Goal: Communication & Community: Answer question/provide support

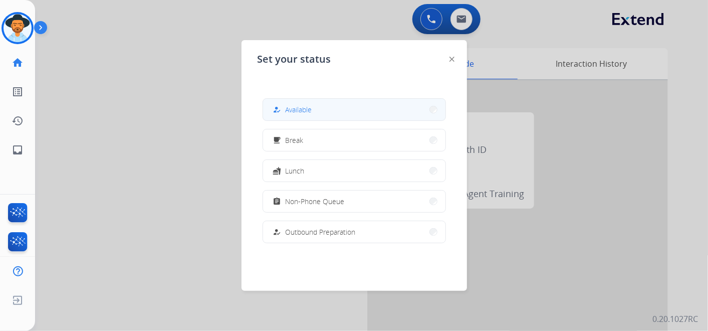
click at [348, 108] on button "how_to_reg Available" at bounding box center [354, 110] width 182 height 22
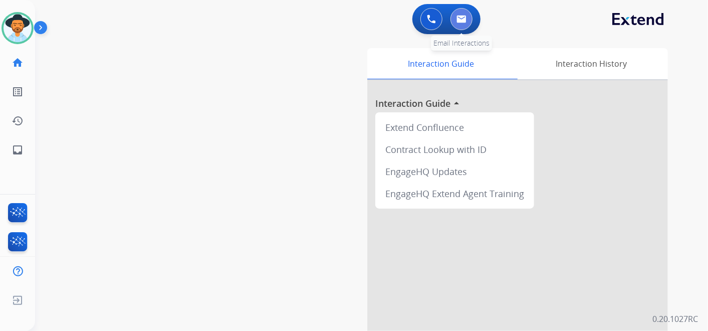
click at [460, 21] on img at bounding box center [462, 19] width 10 height 8
select select "**********"
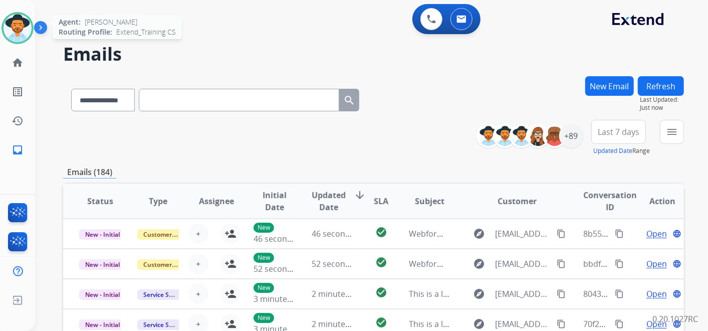
click at [27, 29] on img at bounding box center [18, 28] width 28 height 28
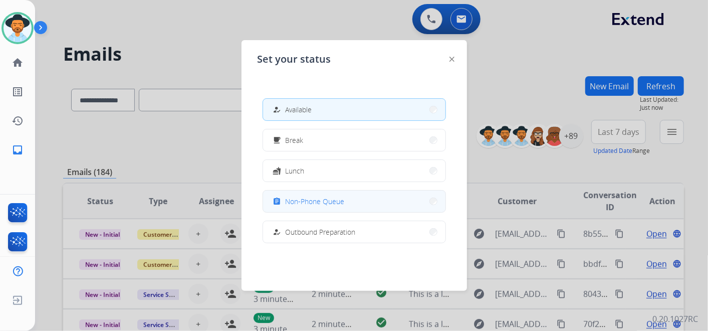
click at [338, 196] on span "Non-Phone Queue" at bounding box center [315, 201] width 59 height 11
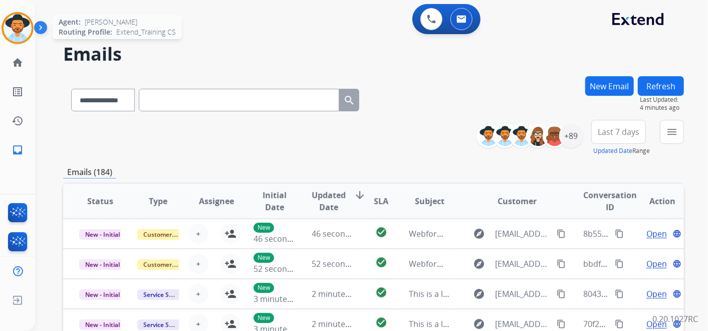
click at [16, 29] on img at bounding box center [18, 28] width 28 height 28
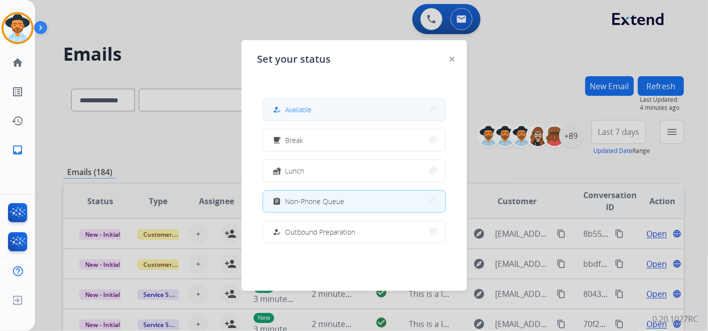
click at [333, 112] on button "how_to_reg Available" at bounding box center [354, 110] width 182 height 22
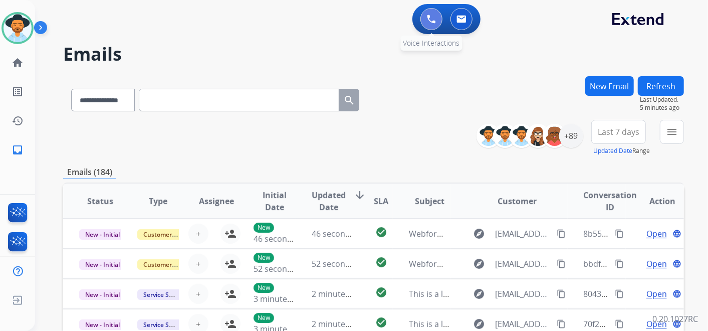
click at [428, 21] on img at bounding box center [431, 19] width 9 height 9
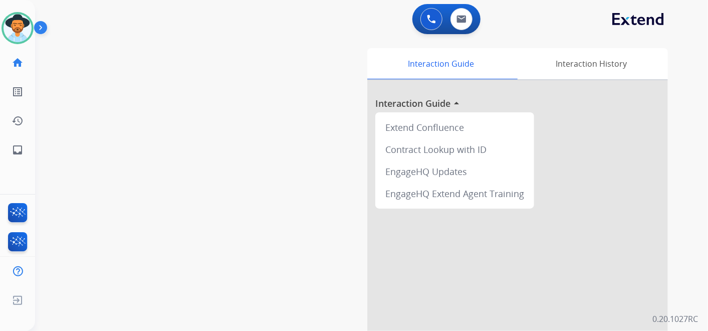
click at [428, 21] on img at bounding box center [431, 19] width 9 height 9
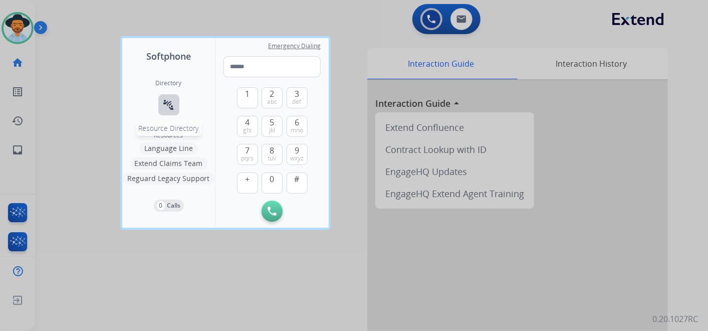
click at [170, 106] on mat-icon "connect_without_contact" at bounding box center [169, 105] width 12 height 12
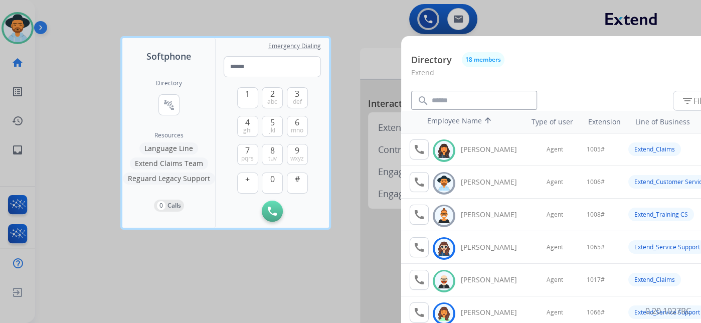
click at [347, 16] on div at bounding box center [350, 161] width 701 height 323
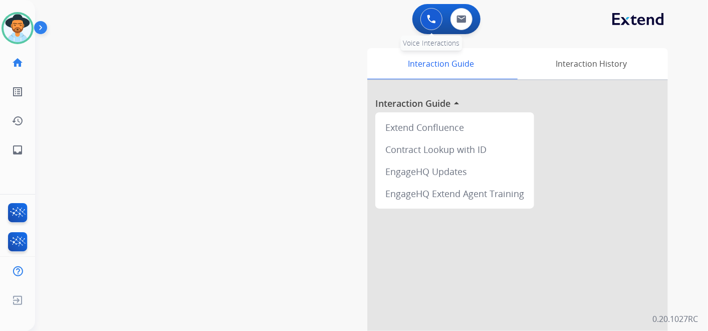
click at [437, 21] on button at bounding box center [432, 19] width 22 height 22
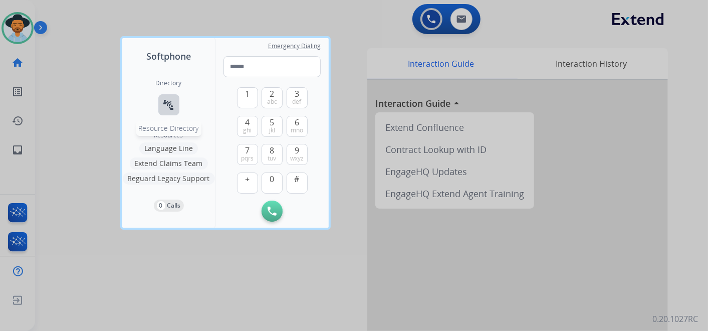
click at [174, 109] on mat-icon "connect_without_contact" at bounding box center [169, 105] width 12 height 12
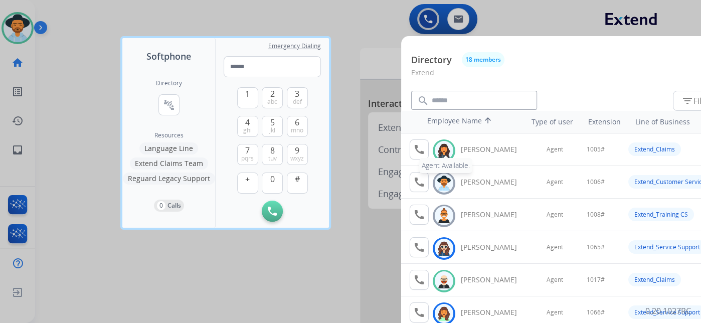
click at [424, 149] on mat-icon "call" at bounding box center [419, 149] width 12 height 12
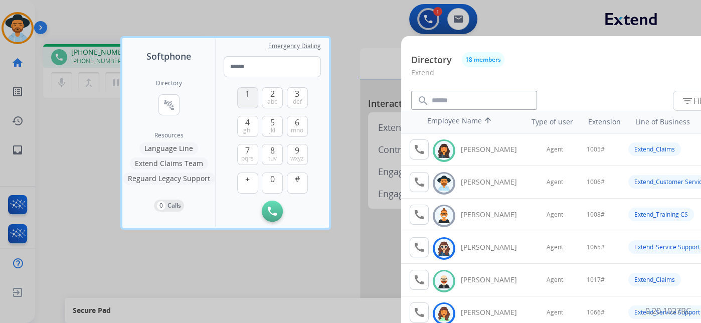
click at [246, 95] on span "1" at bounding box center [247, 94] width 5 height 12
click at [278, 181] on button "0" at bounding box center [272, 182] width 21 height 21
click at [276, 181] on button "0" at bounding box center [272, 182] width 21 height 21
click at [273, 118] on span "5" at bounding box center [272, 122] width 5 height 12
click at [302, 181] on button "#" at bounding box center [297, 182] width 21 height 21
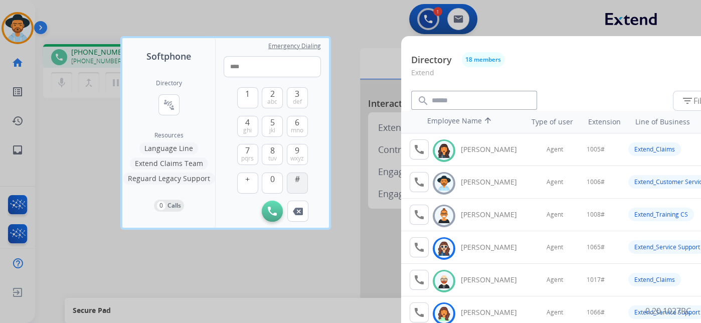
type input "*****"
click at [370, 25] on div at bounding box center [350, 161] width 701 height 323
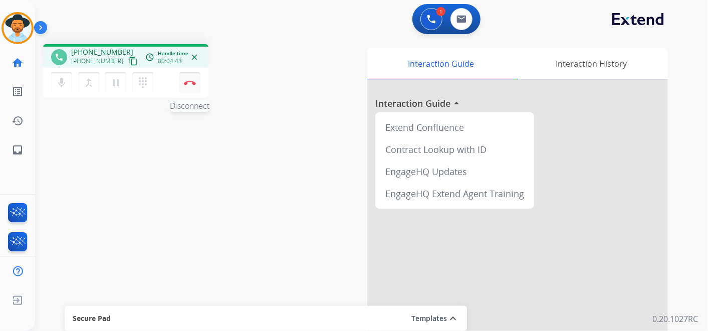
click at [191, 82] on img at bounding box center [190, 82] width 12 height 5
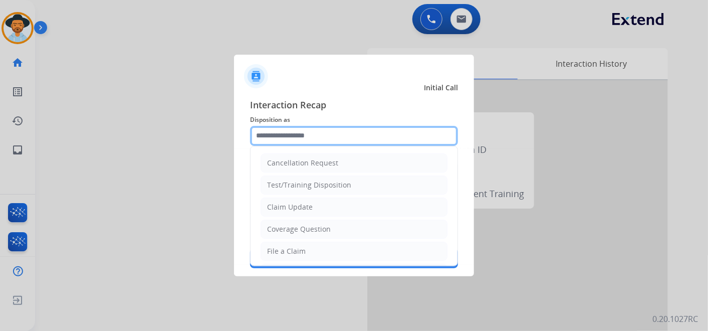
click at [345, 134] on input "text" at bounding box center [354, 136] width 208 height 20
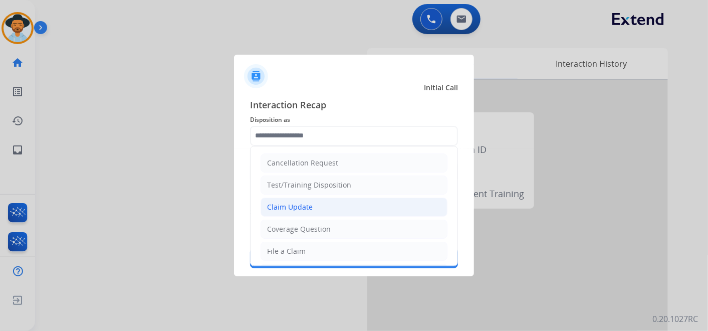
click at [332, 207] on li "Claim Update" at bounding box center [354, 206] width 187 height 19
type input "**********"
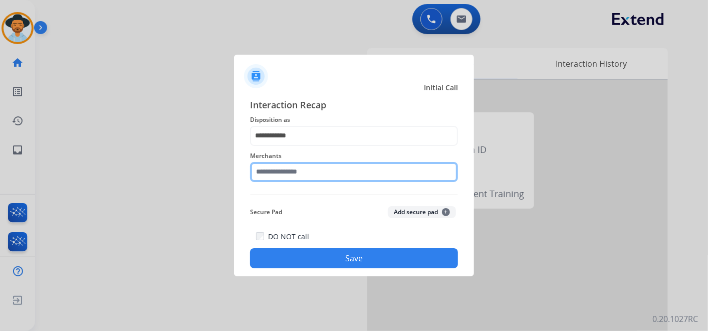
click at [314, 175] on input "text" at bounding box center [354, 172] width 208 height 20
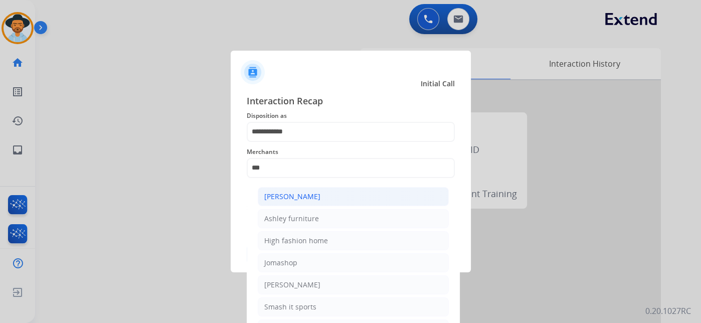
click at [335, 191] on li "[PERSON_NAME]" at bounding box center [353, 196] width 191 height 19
type input "**********"
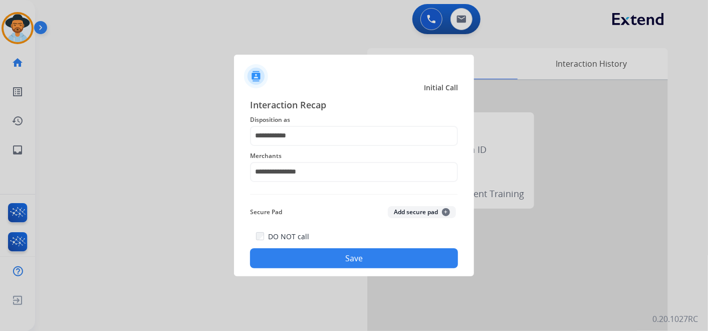
click at [355, 256] on button "Save" at bounding box center [354, 258] width 208 height 20
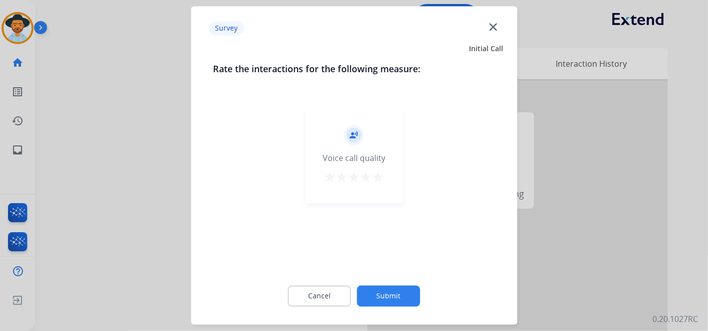
drag, startPoint x: 382, startPoint y: 177, endPoint x: 375, endPoint y: 193, distance: 17.0
click at [382, 178] on mat-icon "star" at bounding box center [378, 177] width 12 height 12
click at [395, 301] on button "Submit" at bounding box center [388, 296] width 63 height 21
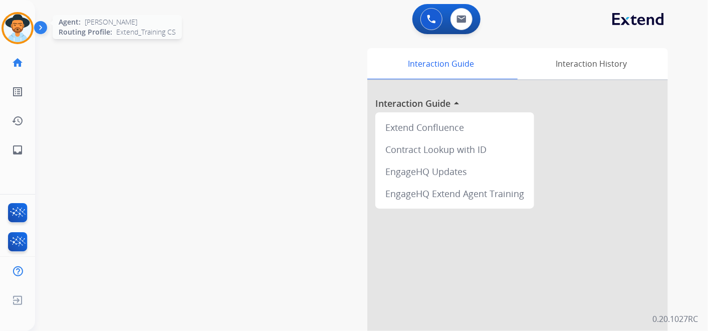
click at [16, 28] on img at bounding box center [18, 28] width 28 height 28
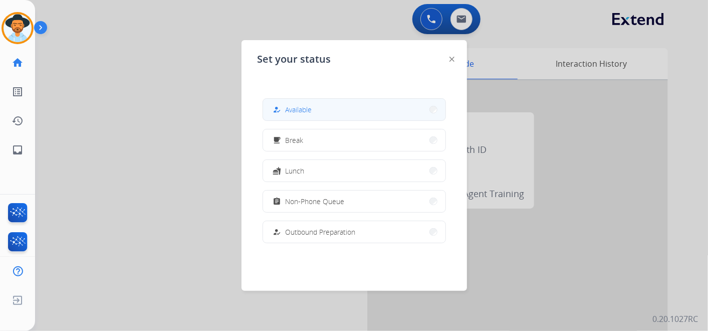
click at [323, 107] on button "how_to_reg Available" at bounding box center [354, 110] width 182 height 22
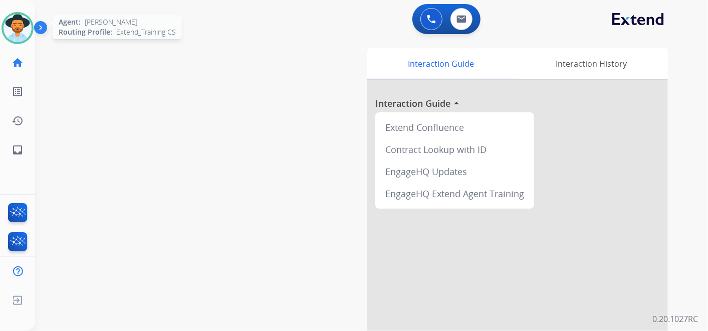
click at [21, 34] on img at bounding box center [18, 28] width 28 height 28
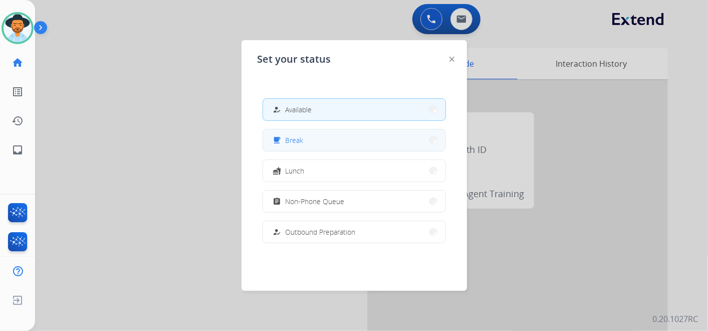
click at [352, 144] on button "free_breakfast Break" at bounding box center [354, 140] width 182 height 22
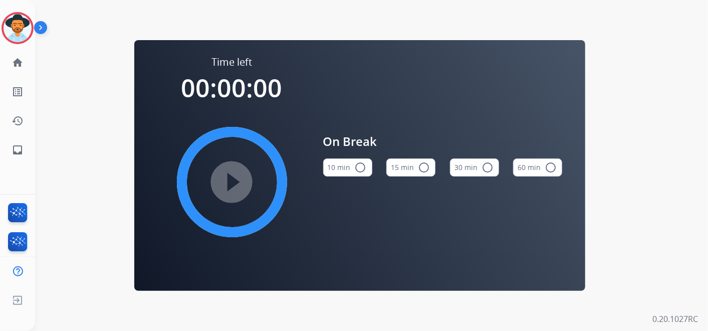
click at [413, 169] on button "15 min radio_button_unchecked" at bounding box center [410, 167] width 49 height 18
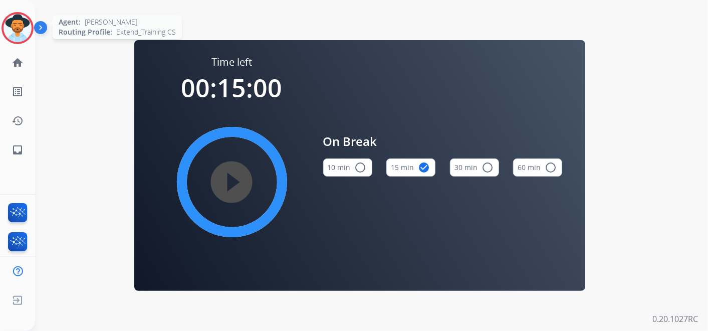
click at [15, 23] on img at bounding box center [18, 28] width 28 height 28
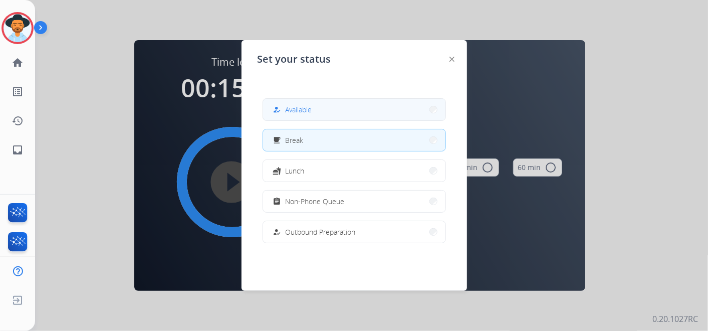
click at [397, 105] on button "how_to_reg Available" at bounding box center [354, 110] width 182 height 22
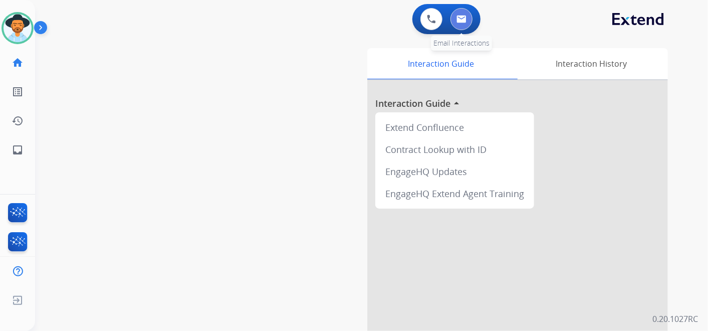
click at [462, 19] on img at bounding box center [462, 19] width 10 height 8
select select "**********"
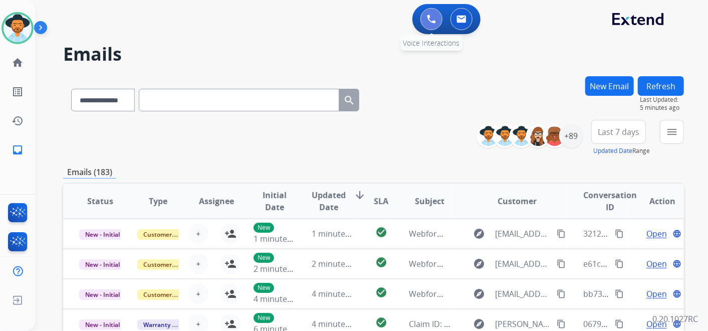
click at [429, 27] on button at bounding box center [432, 19] width 22 height 22
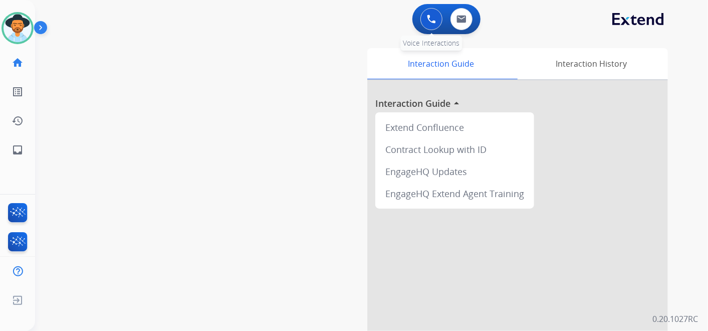
click at [431, 17] on img at bounding box center [431, 19] width 9 height 9
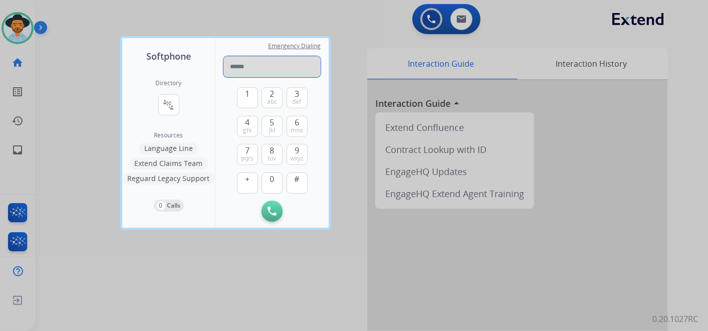
click at [263, 66] on input "tel" at bounding box center [272, 66] width 97 height 21
paste input "**********"
type input "**********"
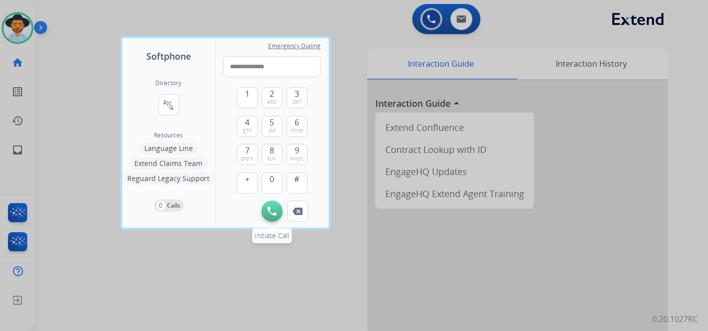
click at [272, 212] on img at bounding box center [272, 211] width 9 height 9
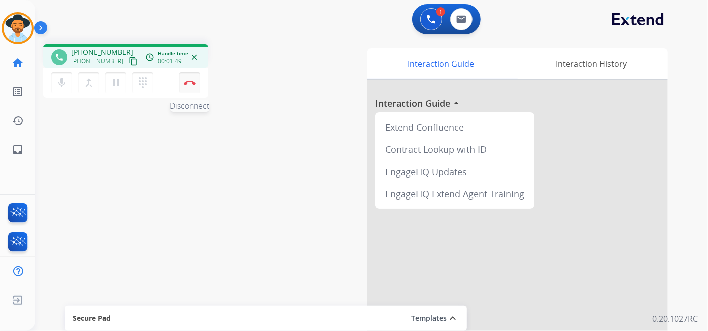
click at [196, 83] on button "Disconnect" at bounding box center [189, 82] width 21 height 21
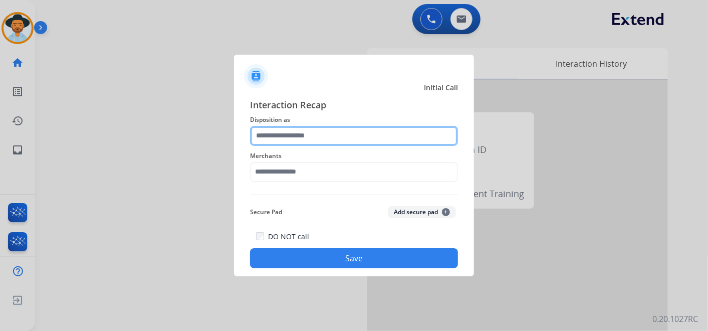
click at [322, 138] on input "text" at bounding box center [354, 136] width 208 height 20
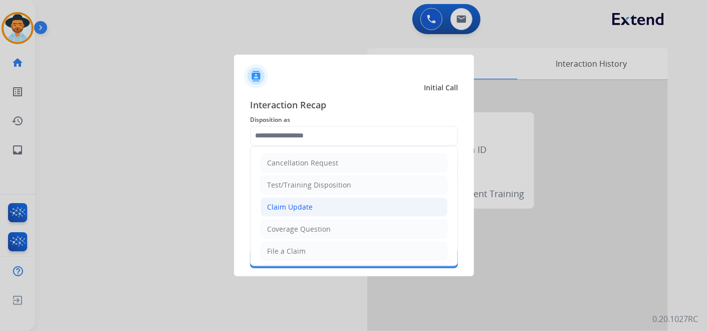
click at [331, 208] on li "Claim Update" at bounding box center [354, 206] width 187 height 19
type input "**********"
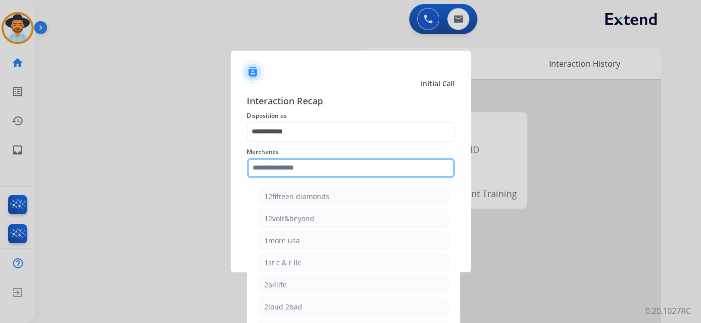
click at [326, 176] on input "text" at bounding box center [351, 168] width 208 height 20
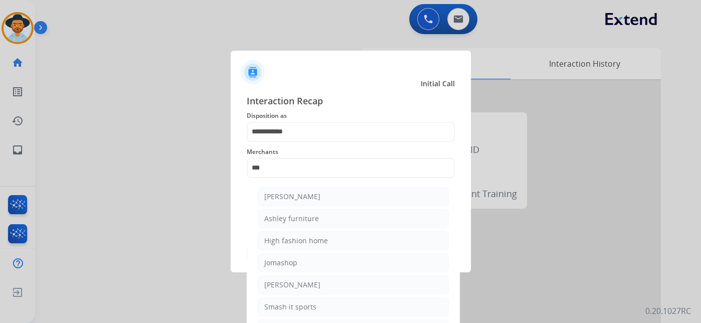
click at [348, 194] on li "[PERSON_NAME]" at bounding box center [353, 196] width 191 height 19
type input "**********"
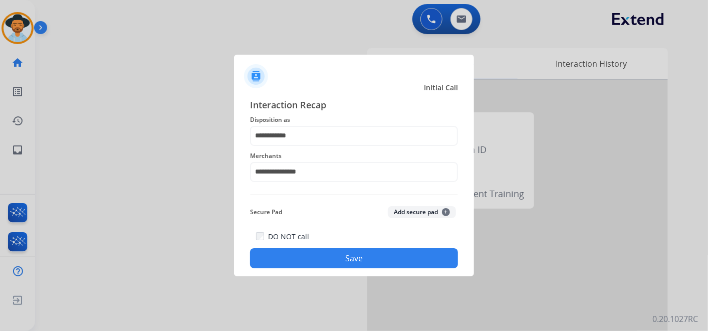
click at [369, 255] on button "Save" at bounding box center [354, 258] width 208 height 20
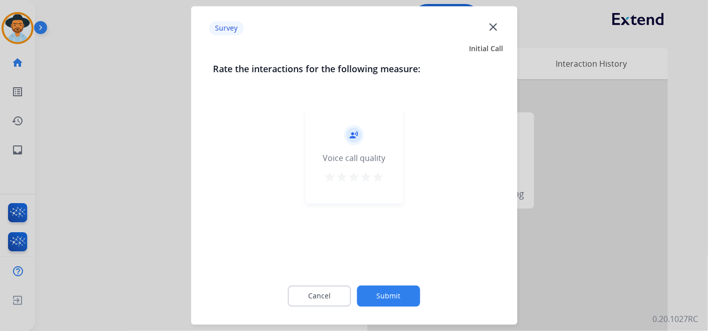
click at [378, 176] on mat-icon "star" at bounding box center [378, 177] width 12 height 12
click at [387, 293] on button "Submit" at bounding box center [388, 296] width 63 height 21
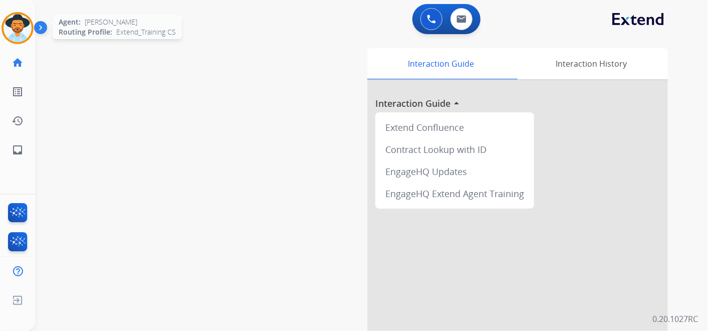
click at [21, 27] on img at bounding box center [18, 28] width 28 height 28
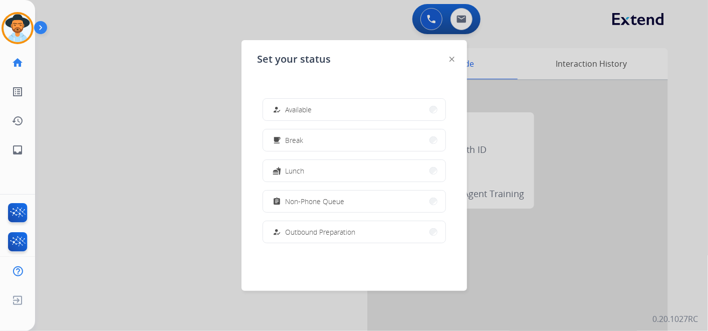
click at [312, 112] on span "Available" at bounding box center [299, 109] width 27 height 11
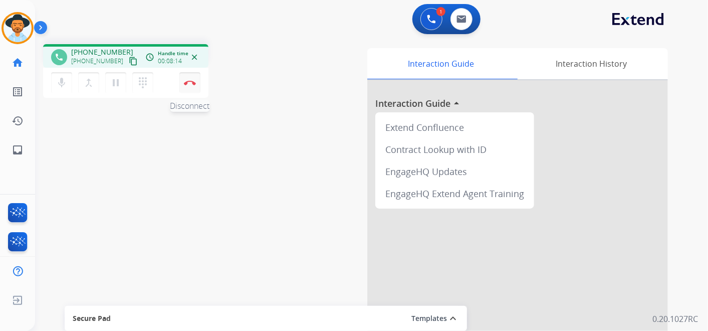
click at [188, 82] on img at bounding box center [190, 82] width 12 height 5
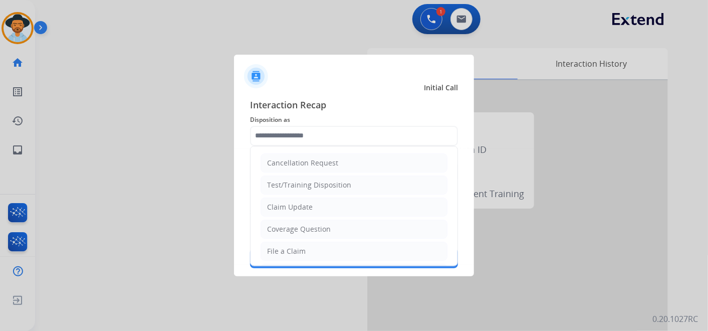
click at [299, 134] on input "text" at bounding box center [354, 136] width 208 height 20
click at [316, 209] on li "Claim Update" at bounding box center [354, 206] width 187 height 19
type input "**********"
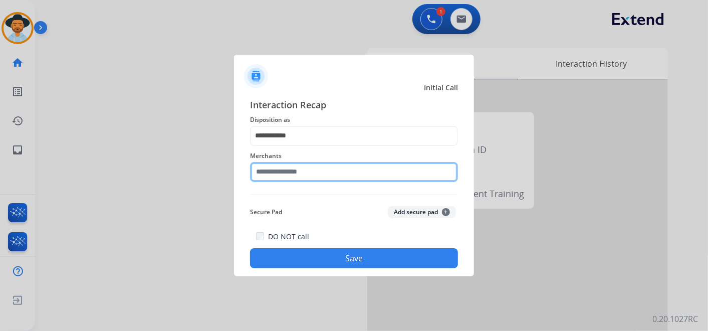
click at [314, 174] on input "text" at bounding box center [354, 172] width 208 height 20
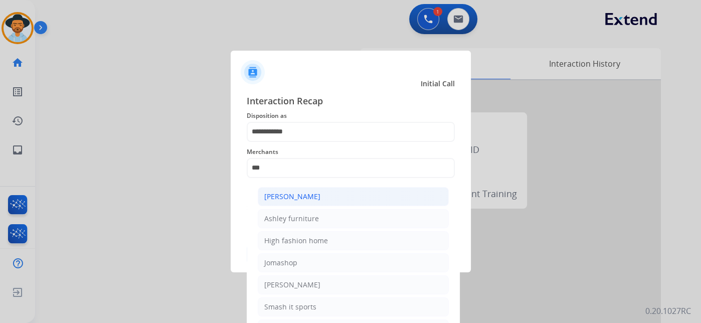
click at [335, 195] on li "[PERSON_NAME]" at bounding box center [353, 196] width 191 height 19
type input "**********"
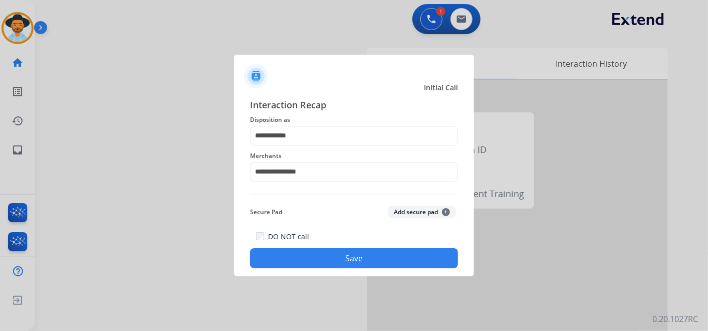
click at [362, 261] on button "Save" at bounding box center [354, 258] width 208 height 20
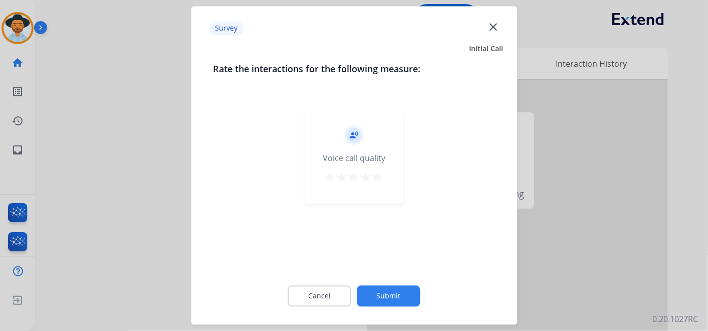
click at [375, 184] on button "star" at bounding box center [378, 178] width 12 height 15
click at [409, 293] on button "Submit" at bounding box center [388, 296] width 63 height 21
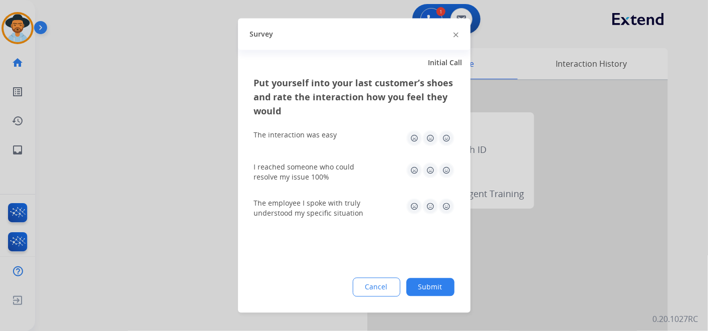
click at [444, 140] on img at bounding box center [447, 138] width 16 height 16
click at [445, 170] on img at bounding box center [447, 170] width 16 height 16
drag, startPoint x: 447, startPoint y: 204, endPoint x: 437, endPoint y: 217, distance: 15.3
click at [447, 205] on img at bounding box center [447, 206] width 16 height 16
drag, startPoint x: 432, startPoint y: 285, endPoint x: 430, endPoint y: 270, distance: 14.7
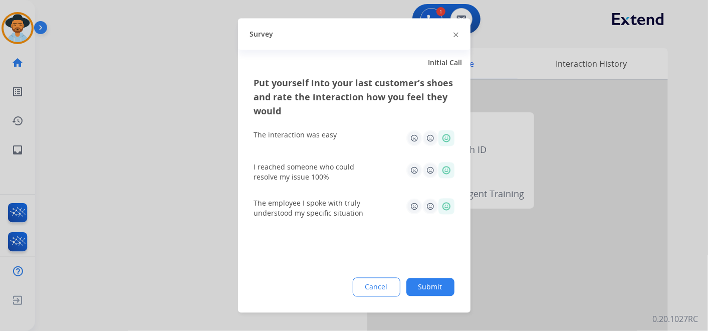
click at [432, 285] on button "Submit" at bounding box center [430, 287] width 48 height 18
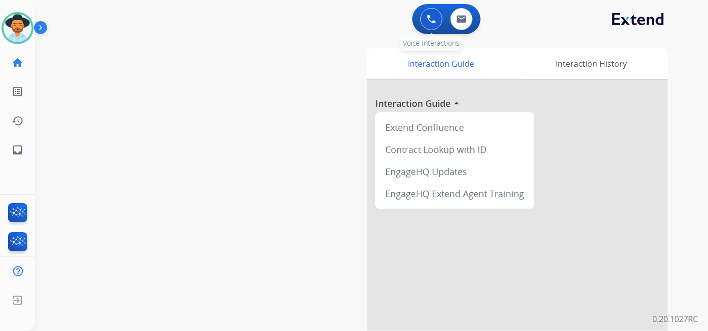
click at [431, 16] on img at bounding box center [431, 19] width 9 height 9
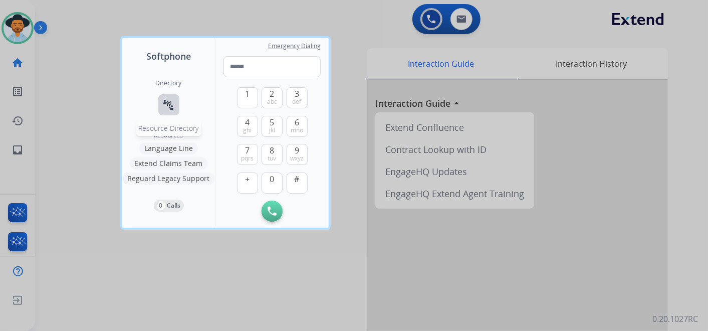
click at [164, 103] on mat-icon "connect_without_contact" at bounding box center [169, 105] width 12 height 12
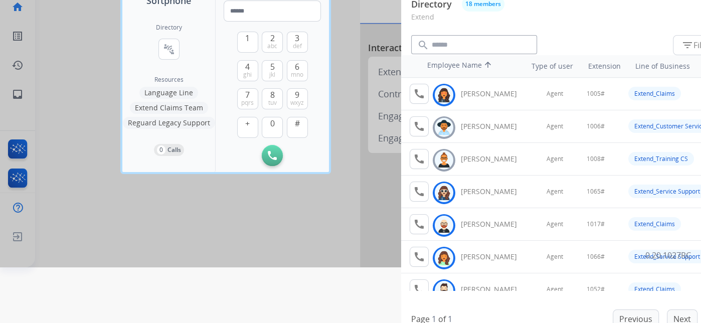
drag, startPoint x: 255, startPoint y: 244, endPoint x: 255, endPoint y: 231, distance: 13.5
click at [256, 242] on div at bounding box center [350, 105] width 701 height 323
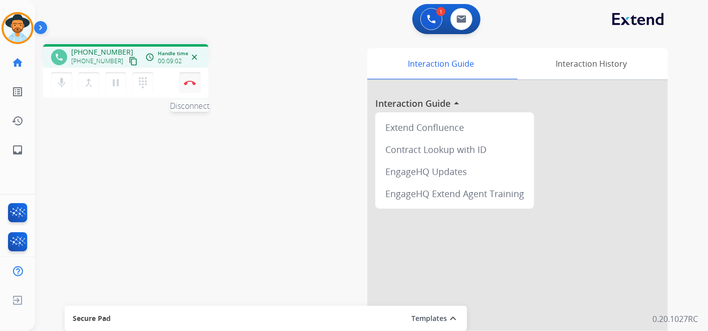
click at [187, 82] on img at bounding box center [190, 82] width 12 height 5
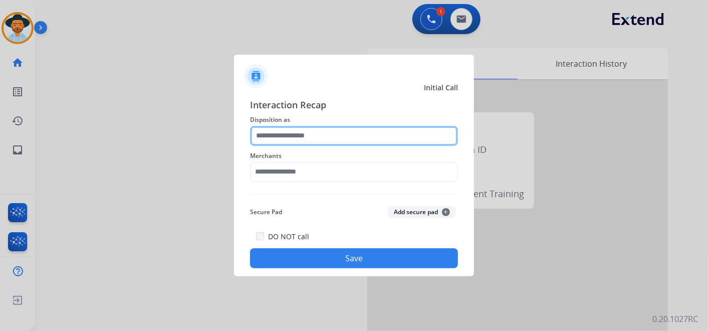
click at [332, 138] on input "text" at bounding box center [354, 136] width 208 height 20
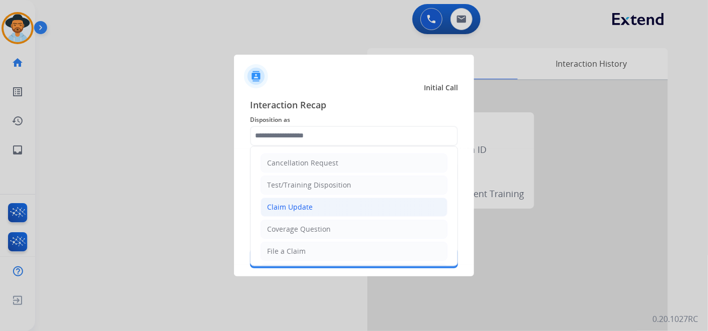
click at [313, 206] on li "Claim Update" at bounding box center [354, 206] width 187 height 19
type input "**********"
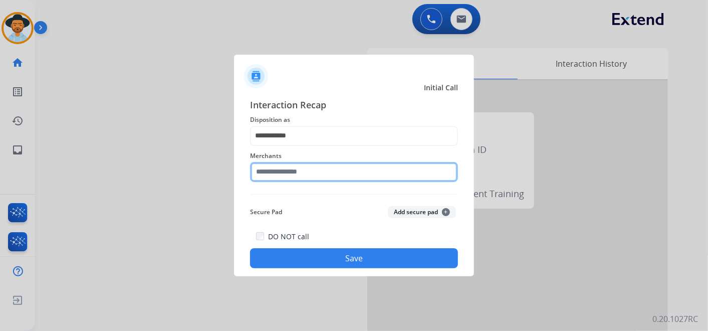
click at [307, 173] on input "text" at bounding box center [354, 172] width 208 height 20
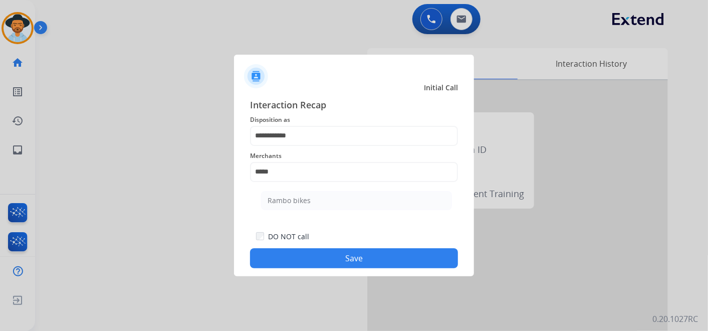
click at [343, 194] on li "Rambo bikes" at bounding box center [356, 200] width 191 height 19
type input "**********"
click at [382, 263] on button "Save" at bounding box center [354, 258] width 208 height 20
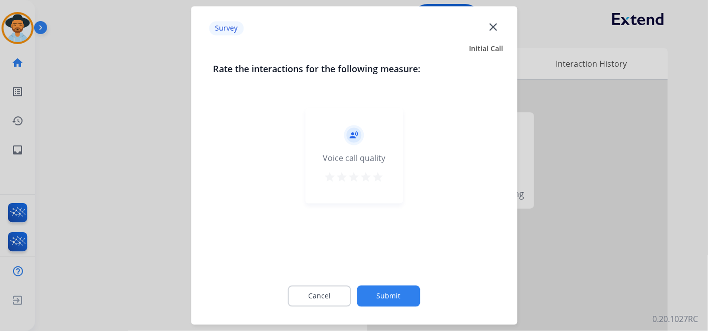
click at [379, 175] on mat-icon "star" at bounding box center [378, 177] width 12 height 12
click at [395, 297] on button "Submit" at bounding box center [388, 296] width 63 height 21
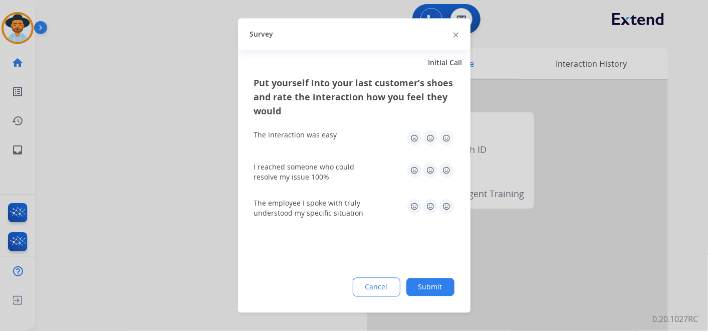
click at [447, 137] on img at bounding box center [447, 138] width 16 height 16
click at [449, 169] on img at bounding box center [447, 170] width 16 height 16
click at [444, 203] on img at bounding box center [447, 206] width 16 height 16
click at [430, 286] on button "Submit" at bounding box center [430, 287] width 48 height 18
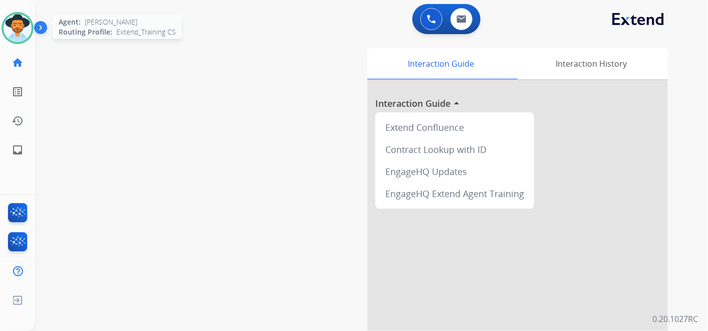
click at [21, 29] on img at bounding box center [18, 28] width 28 height 28
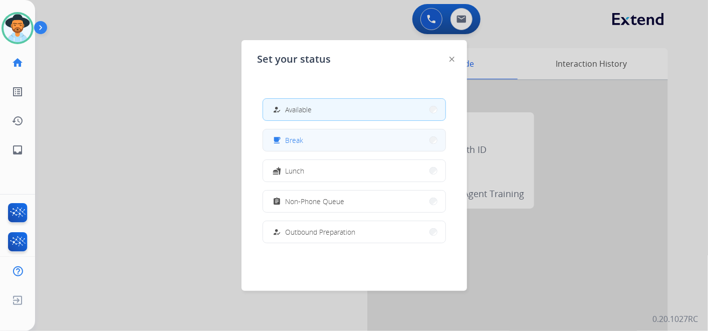
click at [334, 141] on button "free_breakfast Break" at bounding box center [354, 140] width 182 height 22
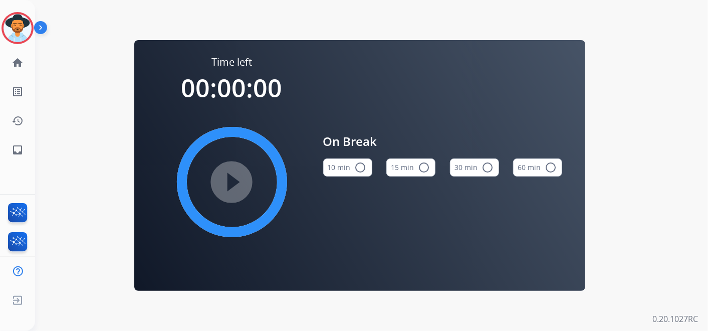
click at [407, 171] on button "15 min radio_button_unchecked" at bounding box center [410, 167] width 49 height 18
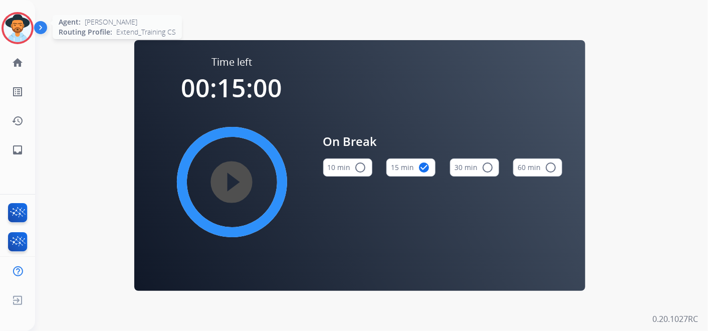
click at [17, 24] on img at bounding box center [18, 28] width 28 height 28
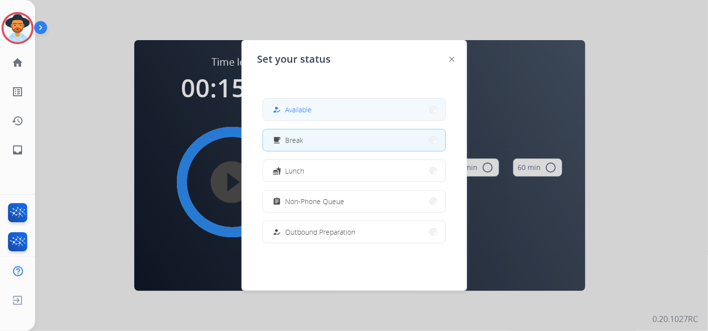
click at [320, 109] on button "how_to_reg Available" at bounding box center [354, 110] width 182 height 22
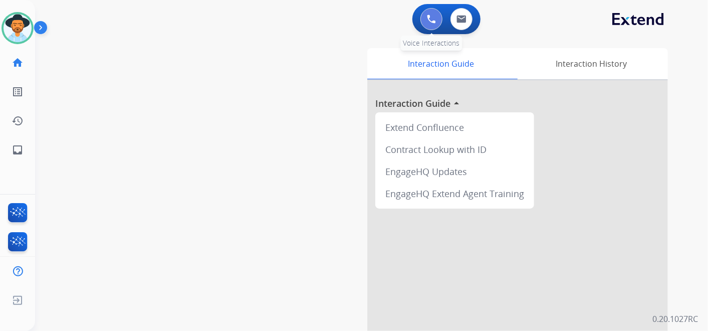
click at [431, 14] on button at bounding box center [432, 19] width 22 height 22
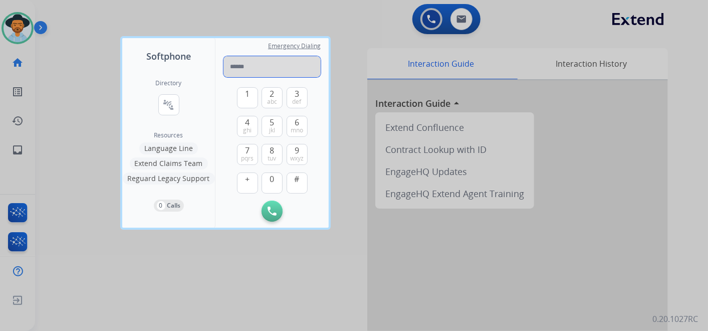
click at [254, 63] on input "tel" at bounding box center [272, 66] width 97 height 21
paste input "**********"
type input "**********"
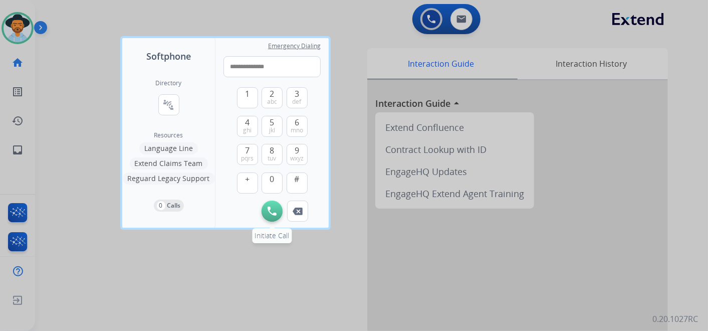
click at [273, 213] on img at bounding box center [272, 211] width 9 height 9
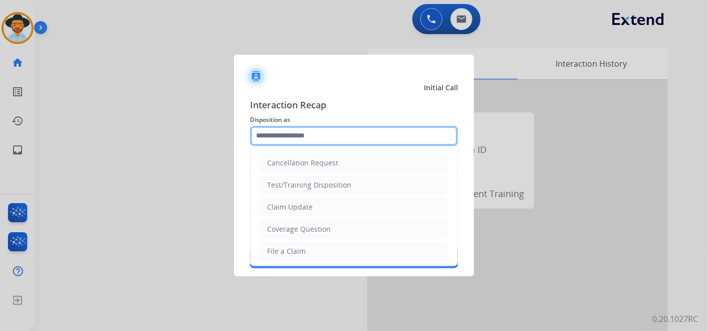
click at [330, 130] on input "text" at bounding box center [354, 136] width 208 height 20
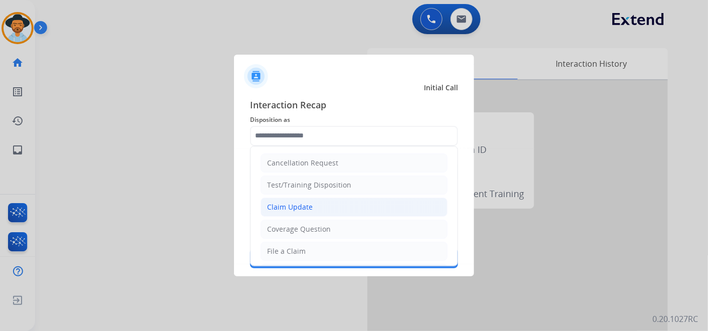
click at [332, 198] on li "Claim Update" at bounding box center [354, 206] width 187 height 19
type input "**********"
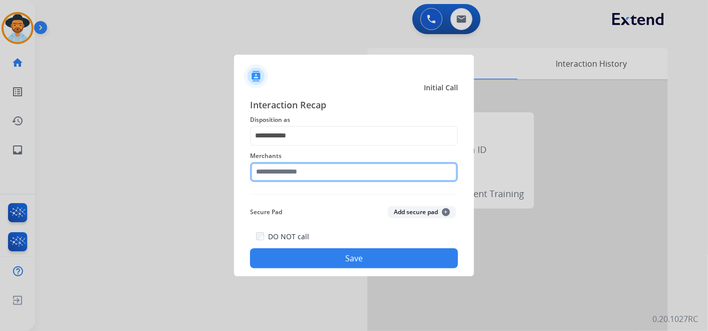
click at [316, 174] on input "text" at bounding box center [354, 172] width 208 height 20
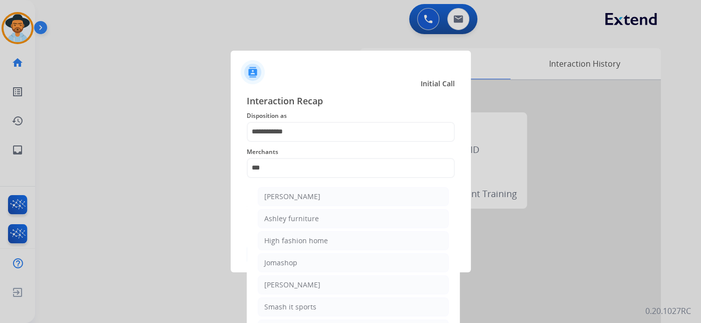
click at [335, 198] on li "[PERSON_NAME]" at bounding box center [353, 196] width 191 height 19
type input "**********"
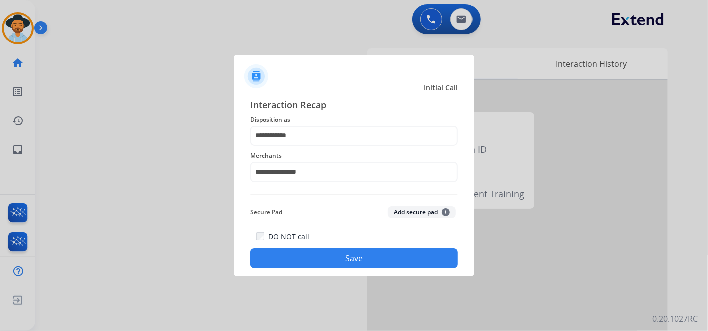
click at [363, 257] on button "Save" at bounding box center [354, 258] width 208 height 20
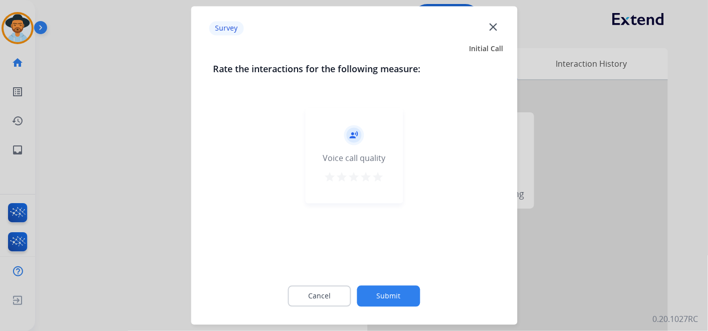
click at [379, 177] on mat-icon "star" at bounding box center [378, 177] width 12 height 12
click at [391, 297] on button "Submit" at bounding box center [388, 296] width 63 height 21
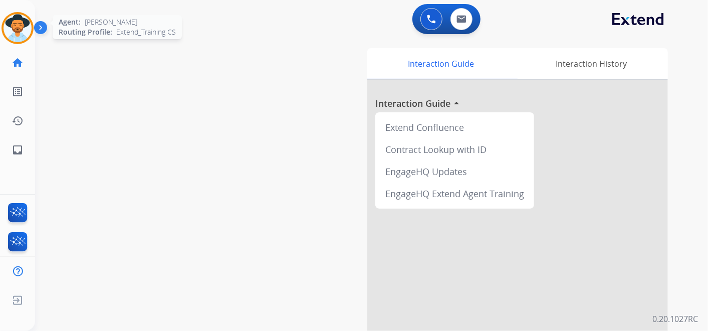
click at [26, 29] on img at bounding box center [18, 28] width 28 height 28
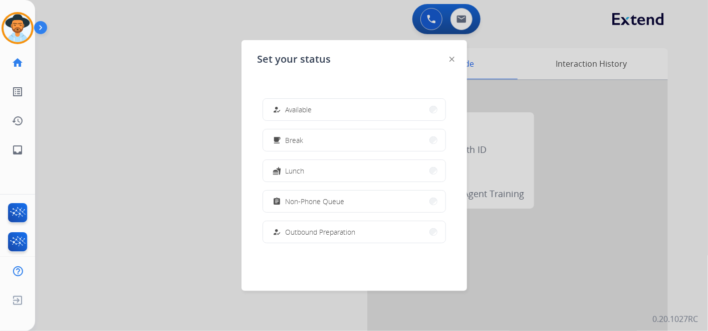
click at [322, 106] on button "how_to_reg Available" at bounding box center [354, 110] width 182 height 22
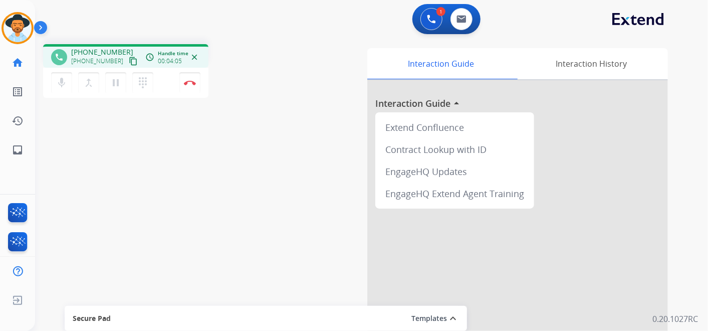
click at [68, 13] on div "1 Voice Interactions 0 Email Interactions" at bounding box center [365, 20] width 637 height 32
click at [116, 84] on mat-icon "pause" at bounding box center [116, 83] width 12 height 12
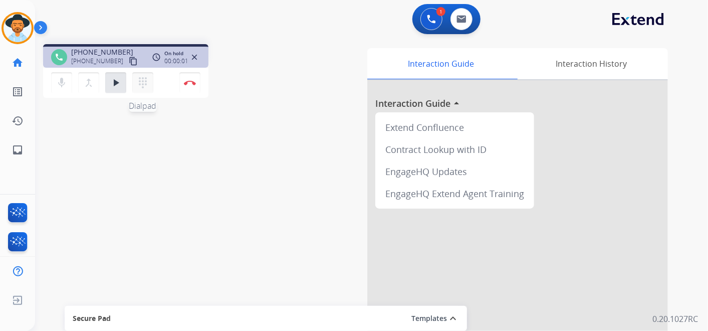
click at [139, 82] on mat-icon "dialpad" at bounding box center [143, 83] width 12 height 12
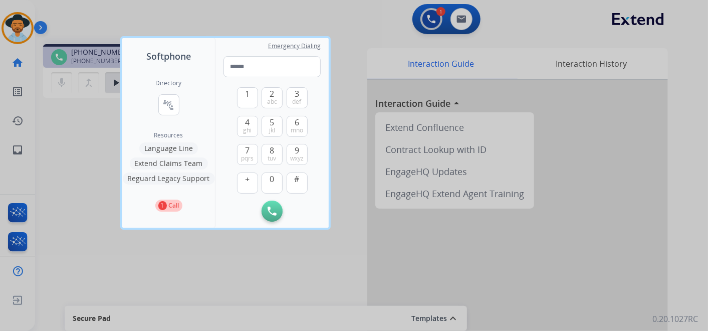
click at [678, 59] on div at bounding box center [354, 165] width 708 height 331
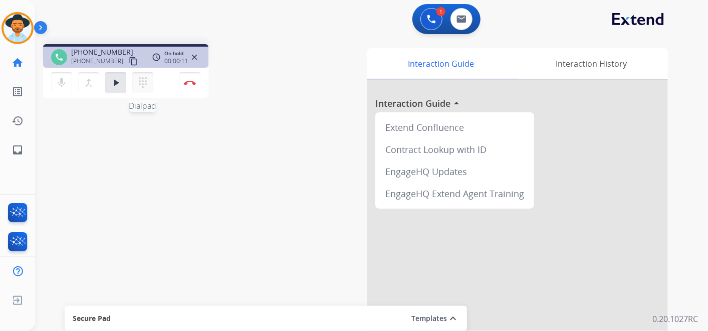
click at [150, 81] on button "dialpad Dialpad" at bounding box center [142, 82] width 21 height 21
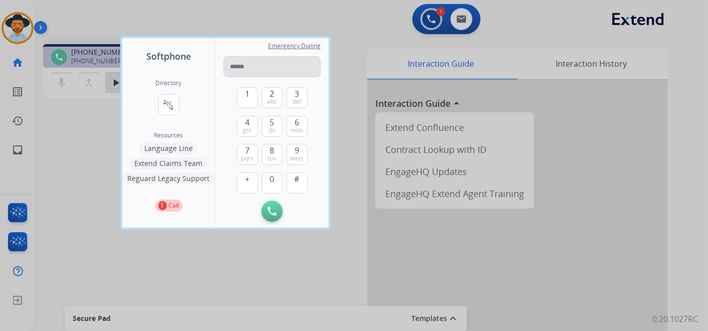
click at [257, 70] on input "tel" at bounding box center [272, 66] width 97 height 21
type input "**********"
click at [276, 211] on img at bounding box center [272, 211] width 9 height 9
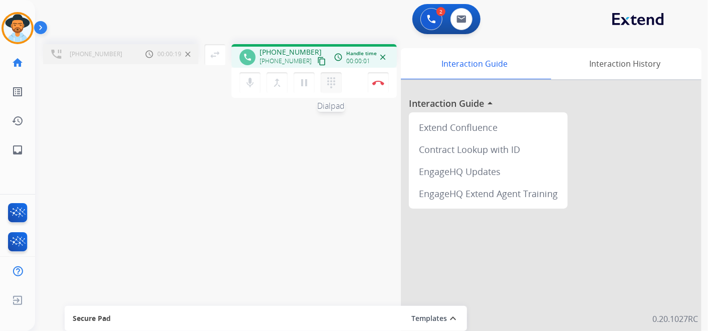
click at [329, 83] on mat-icon "dialpad" at bounding box center [331, 83] width 12 height 12
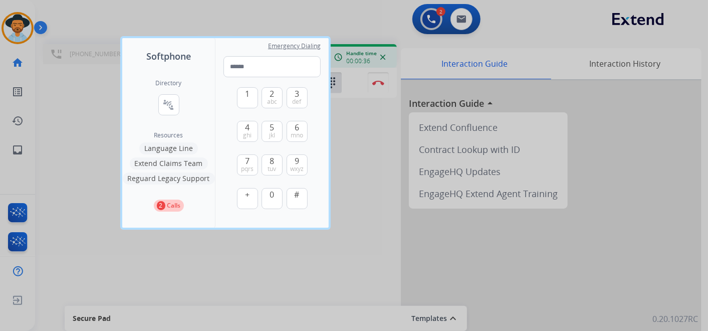
click at [363, 156] on div at bounding box center [354, 165] width 708 height 331
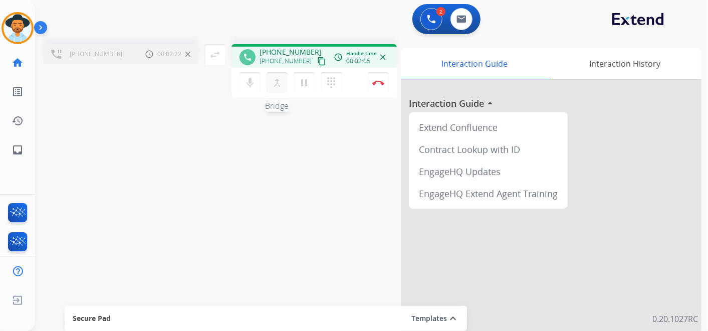
click at [276, 82] on mat-icon "merge_type" at bounding box center [277, 83] width 12 height 12
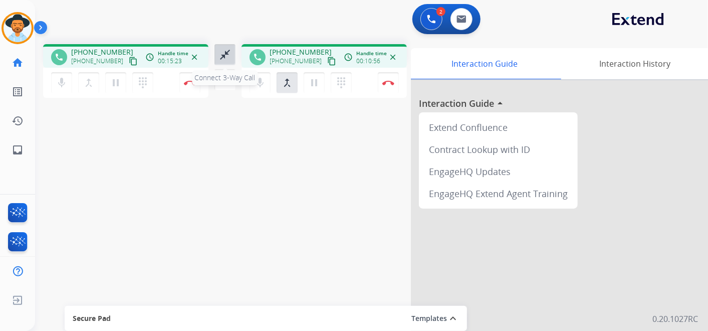
click at [223, 50] on mat-icon "close_fullscreen" at bounding box center [225, 55] width 12 height 12
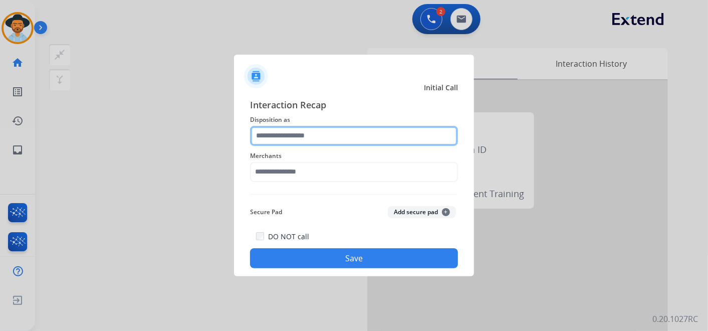
click at [323, 132] on input "text" at bounding box center [354, 136] width 208 height 20
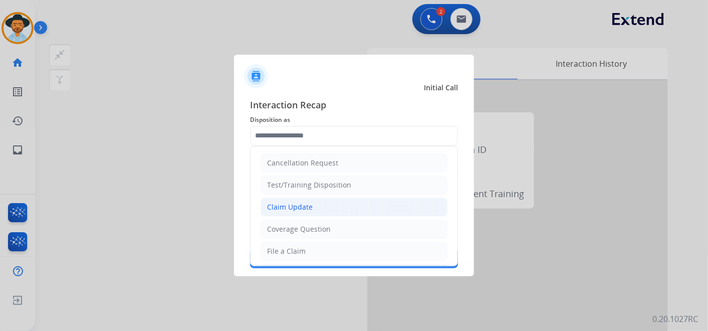
click at [318, 204] on li "Claim Update" at bounding box center [354, 206] width 187 height 19
type input "**********"
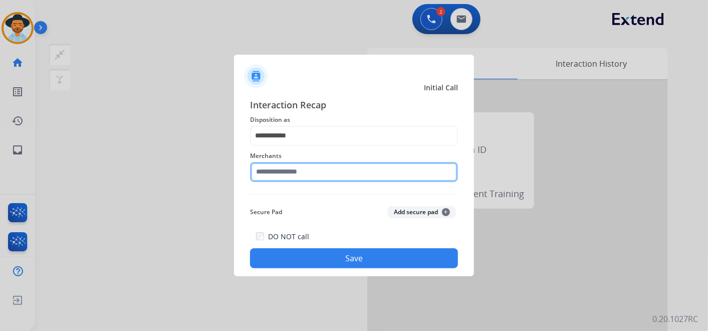
click at [308, 173] on input "text" at bounding box center [354, 172] width 208 height 20
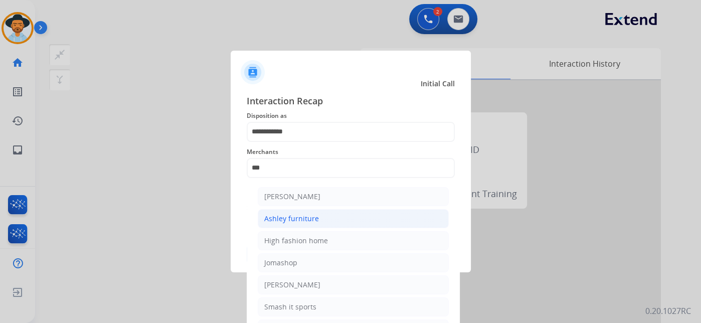
click at [345, 213] on li "Ashley furniture" at bounding box center [353, 218] width 191 height 19
type input "**********"
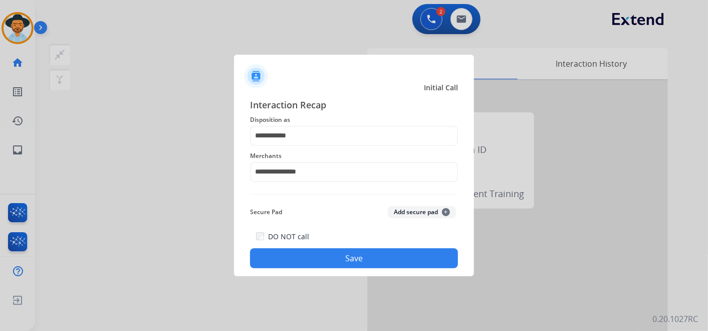
click at [361, 256] on button "Save" at bounding box center [354, 258] width 208 height 20
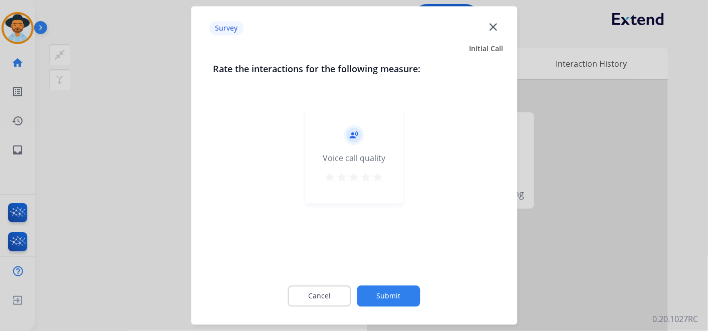
click at [376, 175] on mat-icon "star" at bounding box center [378, 177] width 12 height 12
click at [388, 291] on button "Submit" at bounding box center [388, 296] width 63 height 21
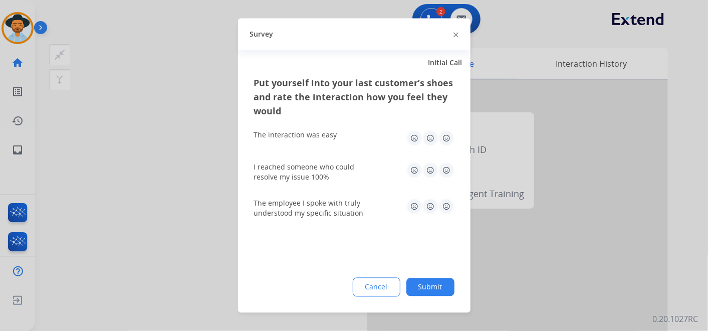
click at [443, 136] on img at bounding box center [447, 138] width 16 height 16
click at [448, 172] on img at bounding box center [447, 170] width 16 height 16
click at [447, 208] on img at bounding box center [447, 206] width 16 height 16
click at [433, 285] on button "Submit" at bounding box center [430, 287] width 48 height 18
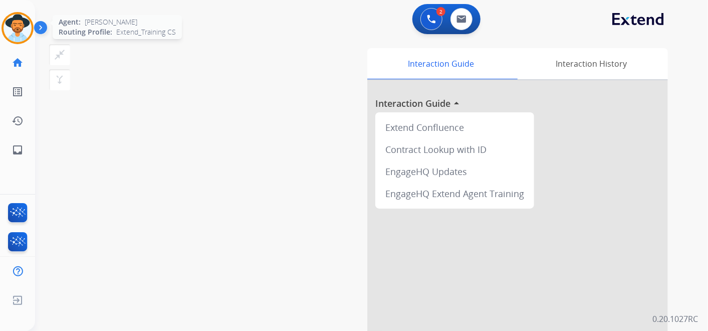
click at [13, 25] on img at bounding box center [18, 28] width 28 height 28
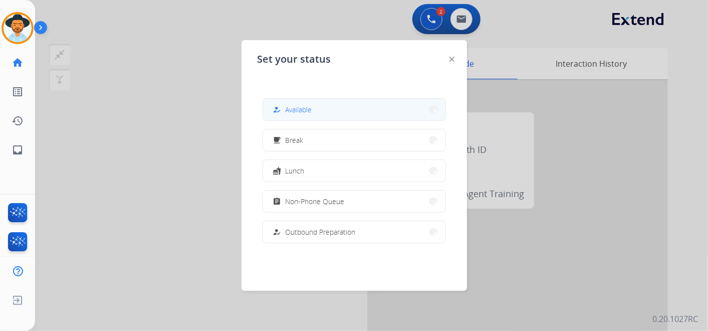
click at [373, 109] on button "how_to_reg Available" at bounding box center [354, 110] width 182 height 22
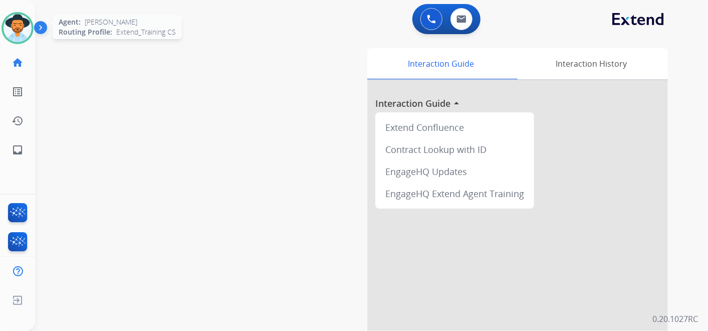
click at [20, 30] on img at bounding box center [18, 28] width 28 height 28
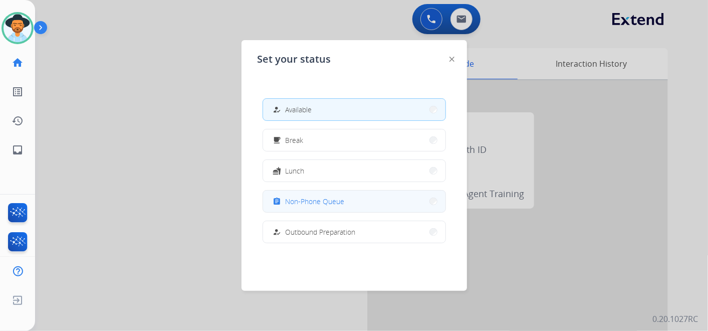
click at [329, 197] on span "Non-Phone Queue" at bounding box center [315, 201] width 59 height 11
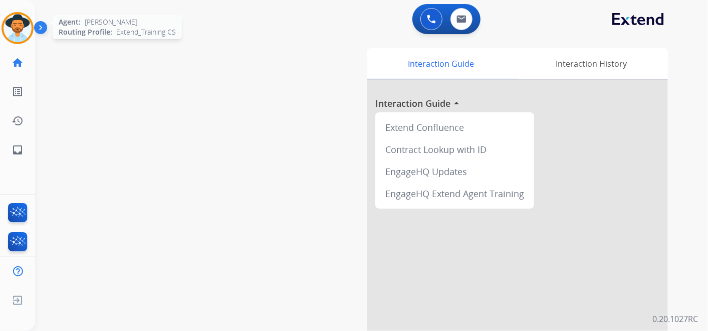
click at [16, 26] on img at bounding box center [18, 28] width 28 height 28
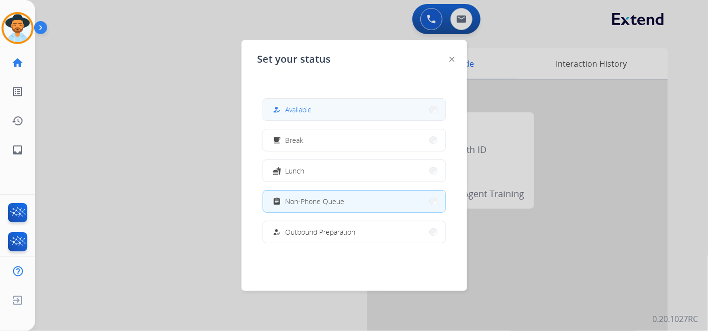
click at [321, 110] on button "how_to_reg Available" at bounding box center [354, 110] width 182 height 22
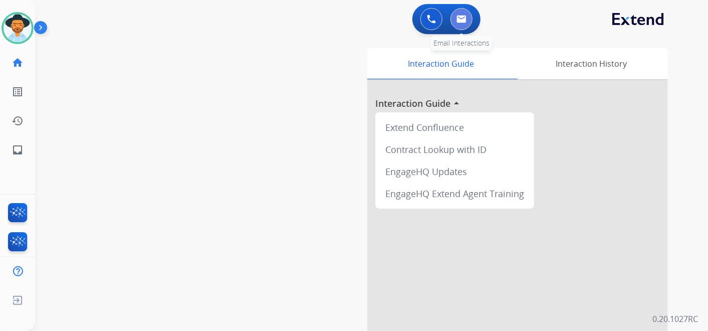
click at [464, 23] on img at bounding box center [462, 19] width 10 height 8
select select "**********"
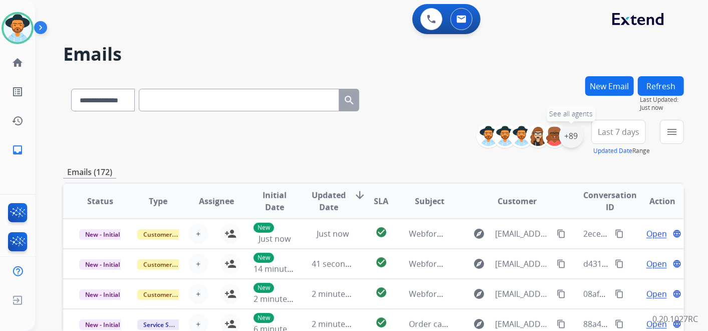
click at [569, 136] on div "+89" at bounding box center [571, 136] width 24 height 24
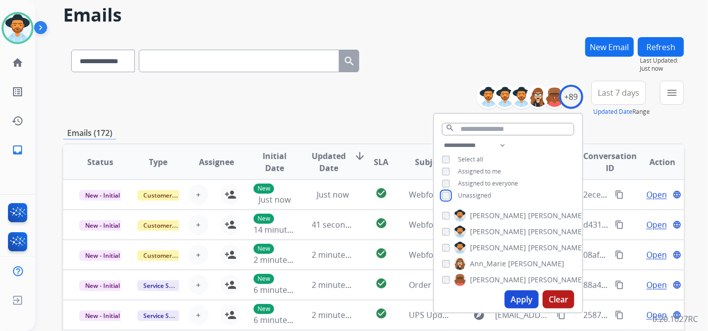
scroll to position [111, 0]
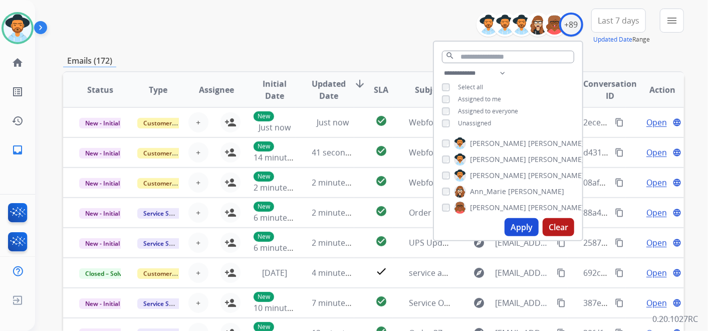
click at [524, 225] on button "Apply" at bounding box center [522, 227] width 34 height 18
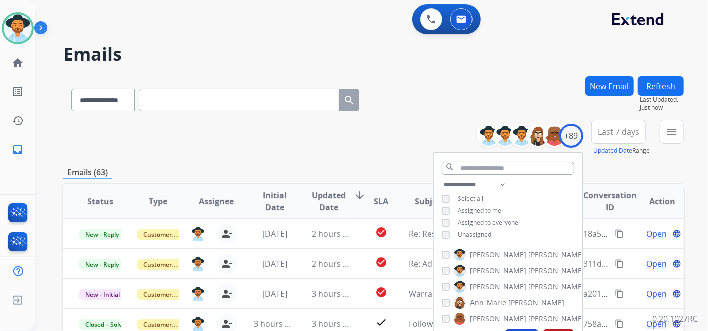
click at [624, 169] on div "Emails (63)" at bounding box center [373, 172] width 621 height 13
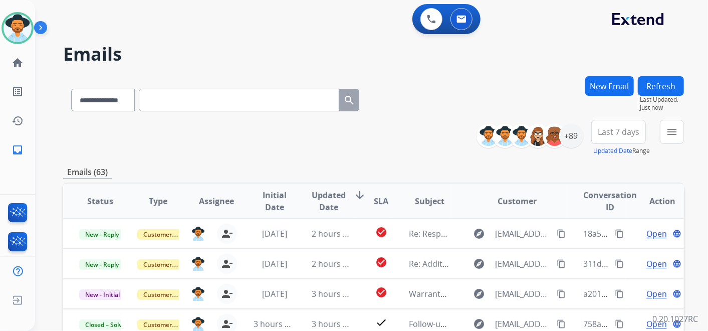
click at [622, 130] on span "Last 7 days" at bounding box center [619, 132] width 42 height 4
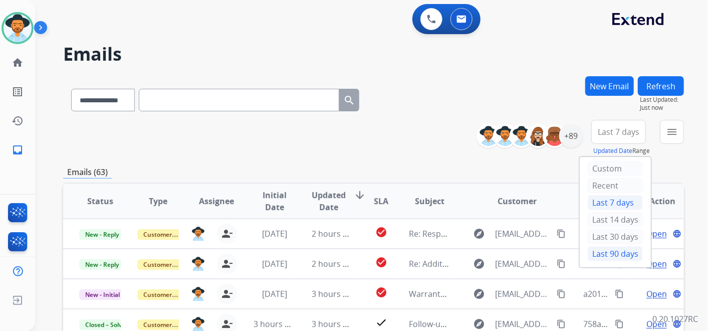
click at [610, 246] on div "Last 90 days" at bounding box center [615, 253] width 55 height 15
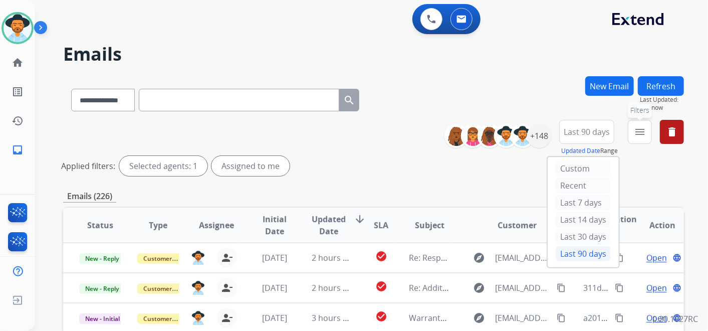
click at [641, 136] on mat-icon "menu" at bounding box center [640, 132] width 12 height 12
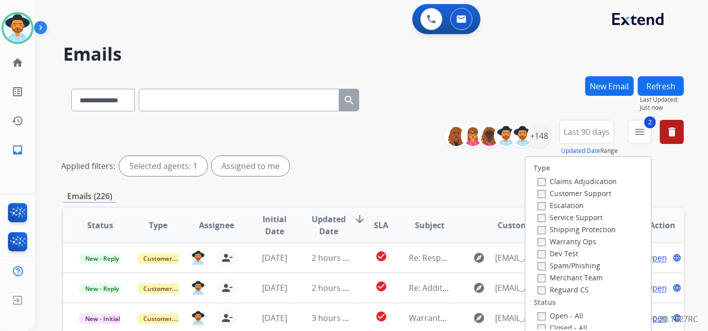
click at [540, 289] on label "Reguard CS" at bounding box center [563, 290] width 51 height 10
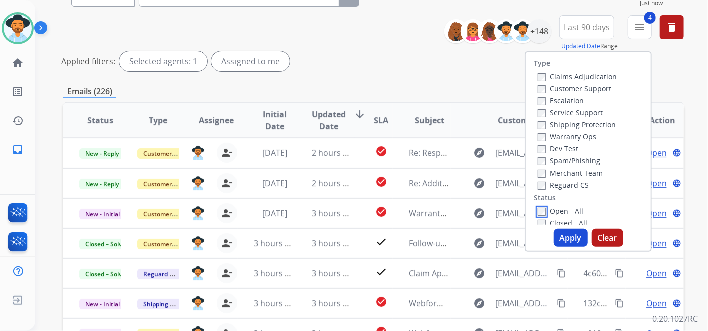
scroll to position [111, 0]
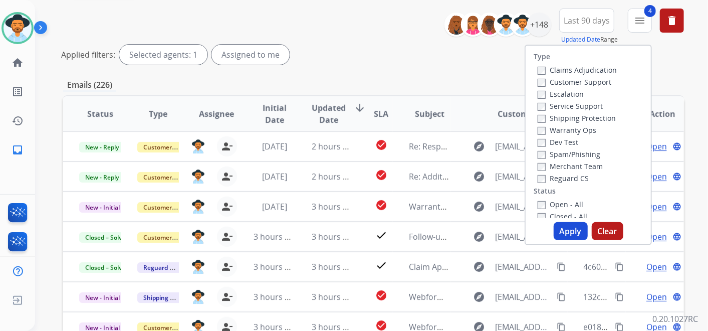
click at [571, 232] on button "Apply" at bounding box center [571, 231] width 34 height 18
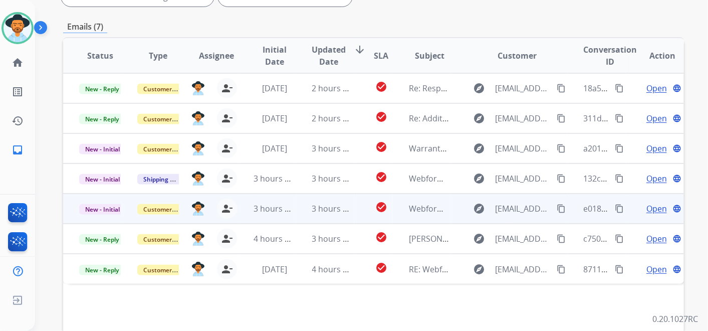
scroll to position [200, 0]
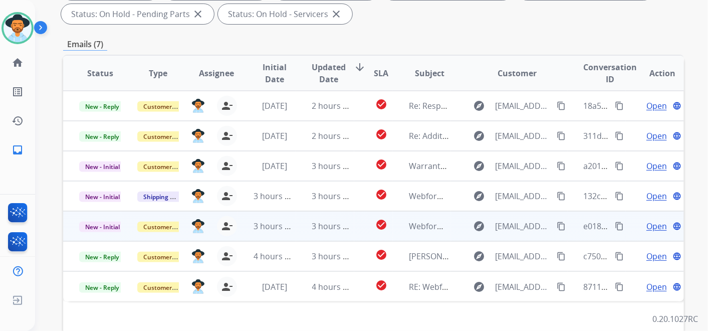
click at [648, 224] on span "Open" at bounding box center [657, 226] width 21 height 12
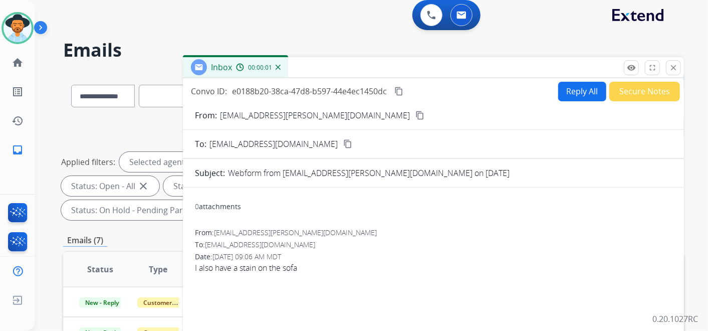
scroll to position [0, 0]
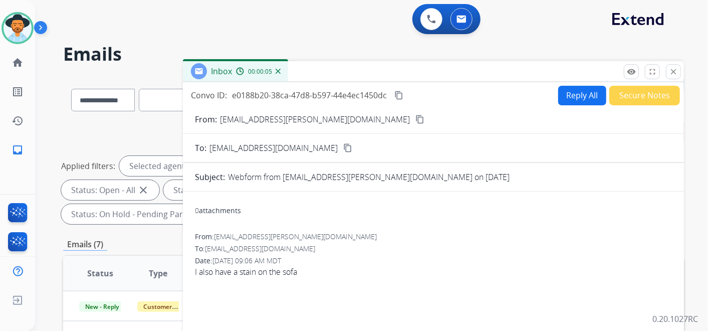
click at [416, 122] on mat-icon "content_copy" at bounding box center [420, 119] width 9 height 9
click at [400, 91] on mat-icon "content_copy" at bounding box center [398, 95] width 9 height 9
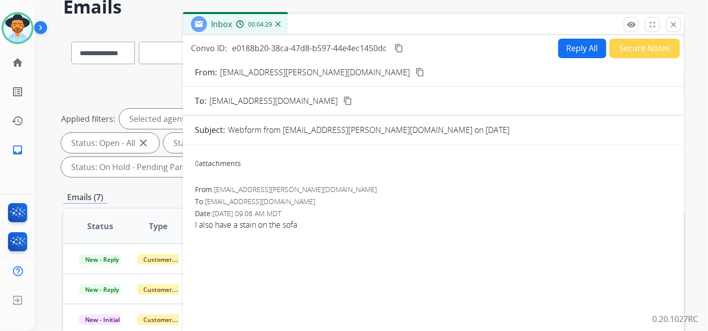
scroll to position [111, 0]
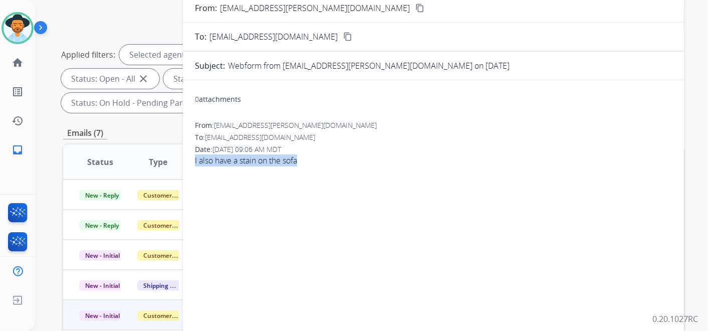
drag, startPoint x: 192, startPoint y: 158, endPoint x: 307, endPoint y: 159, distance: 114.8
click at [307, 159] on div "0 attachments From: [EMAIL_ADDRESS][PERSON_NAME][DOMAIN_NAME] To: [EMAIL_ADDRES…" at bounding box center [433, 239] width 501 height 303
copy span "I also have a stain on the sofa"
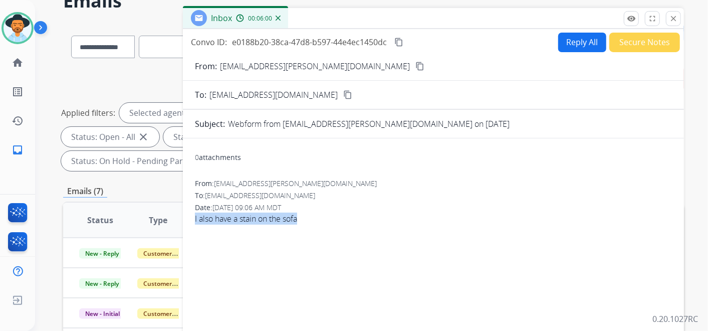
scroll to position [0, 0]
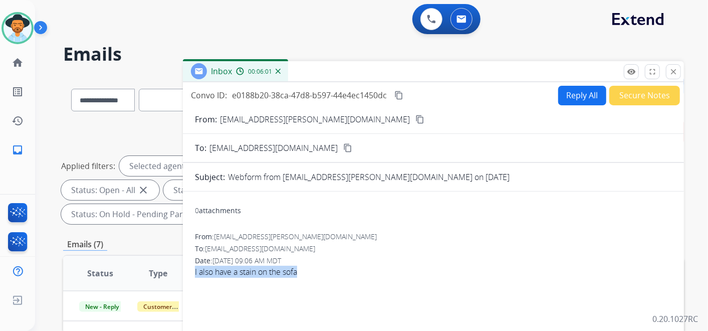
click at [580, 94] on button "Reply All" at bounding box center [582, 96] width 48 height 20
select select "**********"
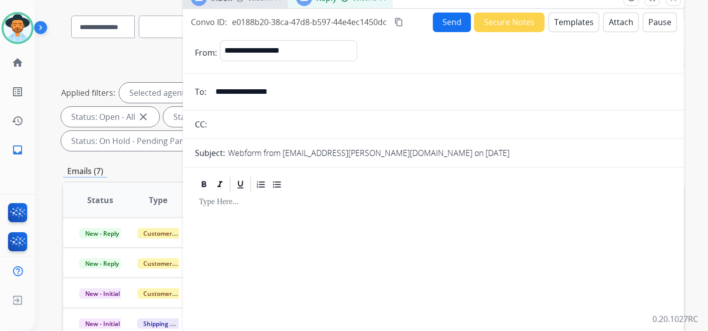
scroll to position [56, 0]
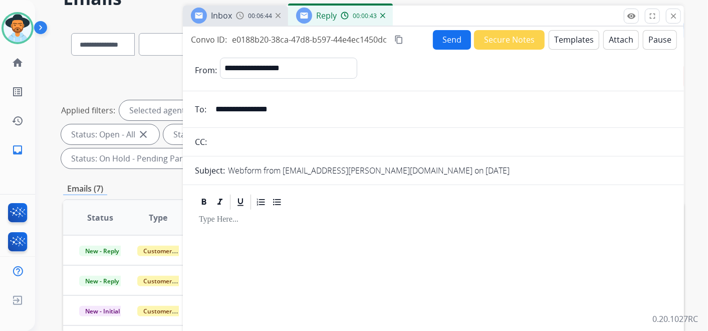
click at [561, 33] on button "Templates" at bounding box center [574, 40] width 51 height 20
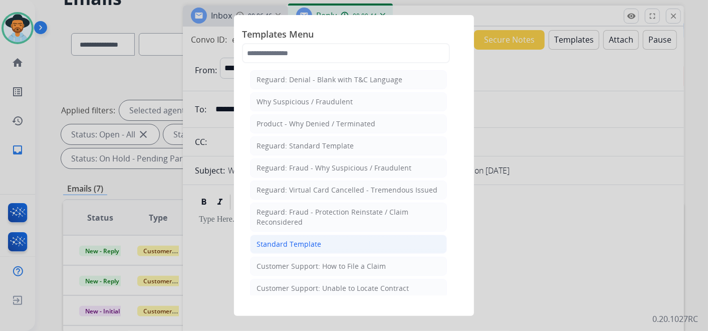
click at [344, 239] on li "Standard Template" at bounding box center [348, 244] width 197 height 19
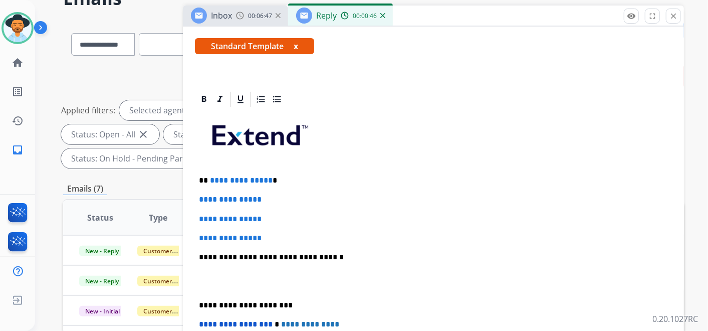
scroll to position [167, 0]
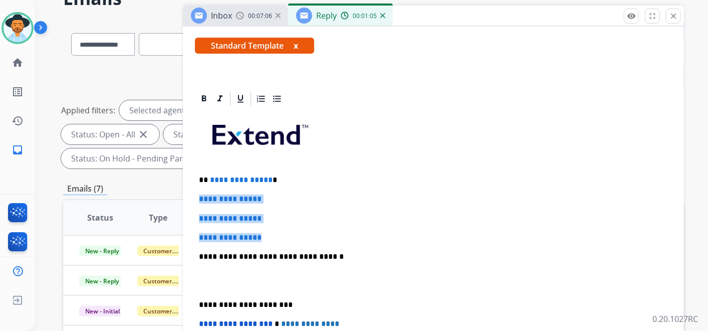
drag, startPoint x: 197, startPoint y: 194, endPoint x: 273, endPoint y: 233, distance: 84.5
click at [271, 233] on div "**********" at bounding box center [433, 280] width 477 height 345
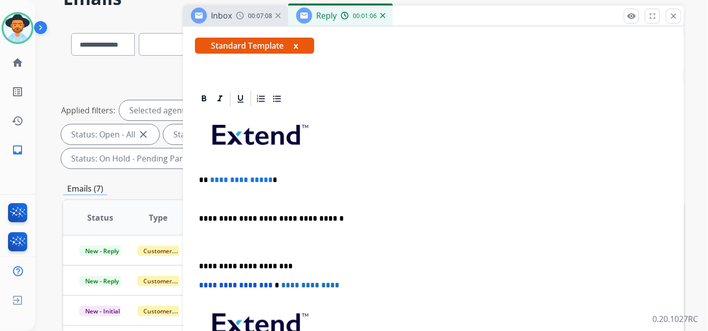
paste div
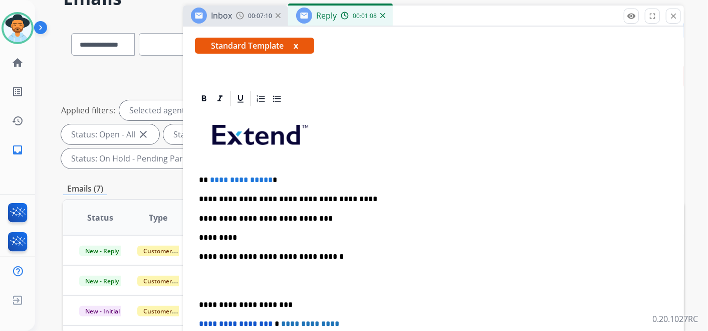
click at [309, 217] on p "**********" at bounding box center [429, 218] width 461 height 9
click at [235, 237] on p "*********" at bounding box center [429, 237] width 461 height 9
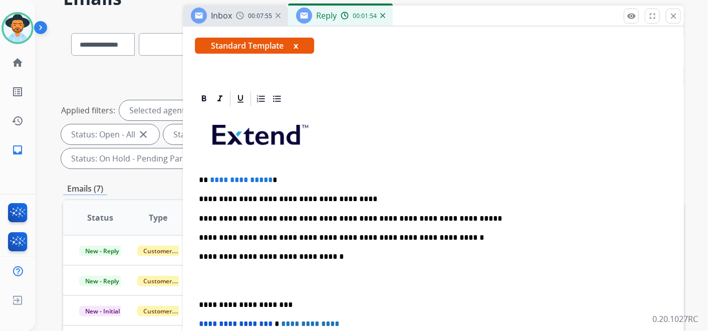
click at [445, 216] on p "**********" at bounding box center [429, 218] width 461 height 9
click at [518, 215] on p "**********" at bounding box center [429, 218] width 461 height 9
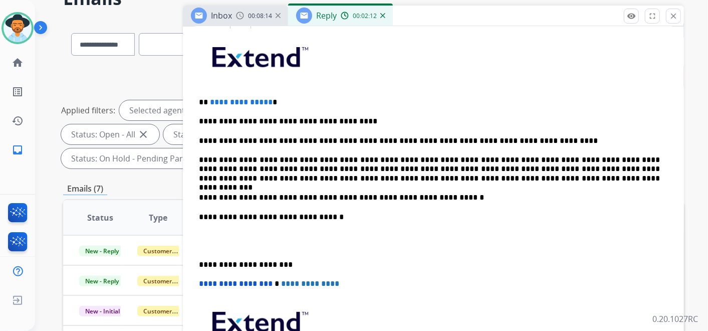
scroll to position [256, 0]
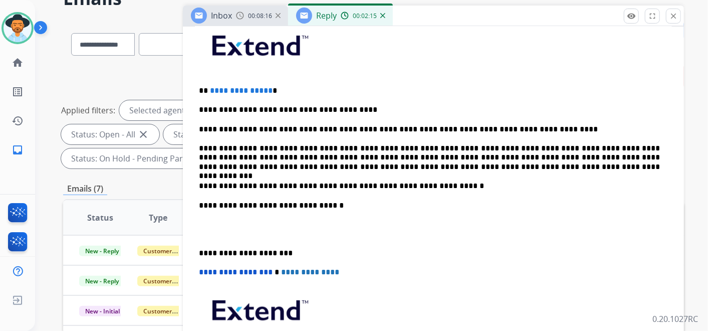
click at [281, 90] on p "**********" at bounding box center [429, 90] width 461 height 9
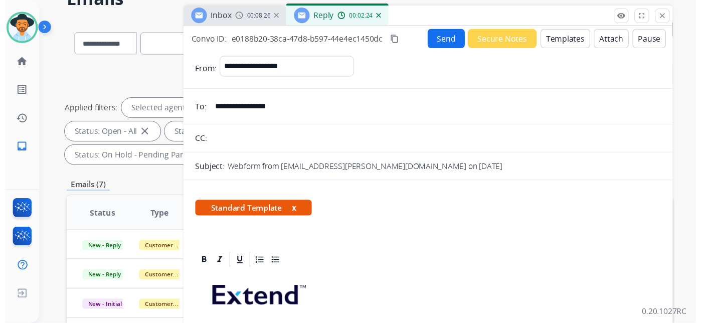
scroll to position [0, 0]
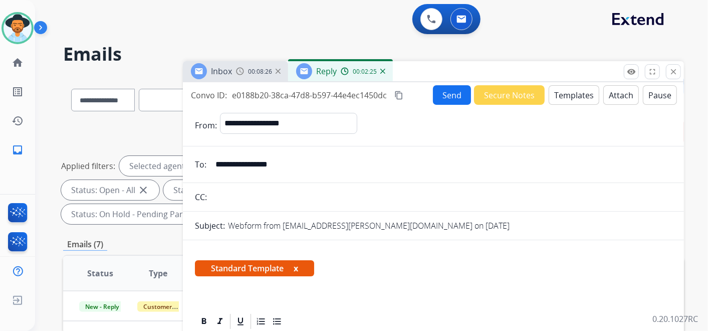
click at [445, 93] on button "Send" at bounding box center [452, 95] width 38 height 20
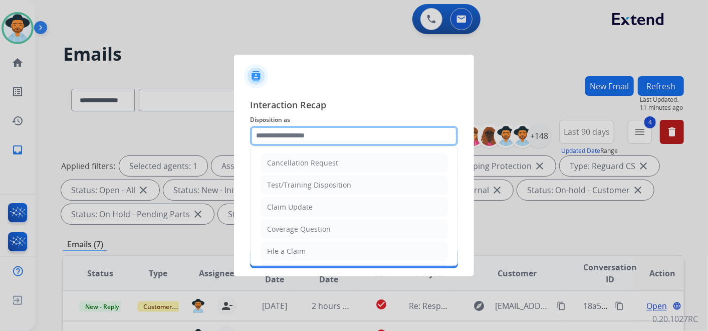
click at [343, 136] on input "text" at bounding box center [354, 136] width 208 height 20
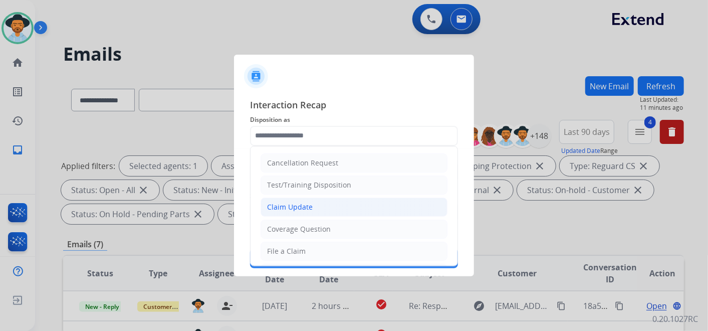
click at [326, 206] on li "Claim Update" at bounding box center [354, 206] width 187 height 19
type input "**********"
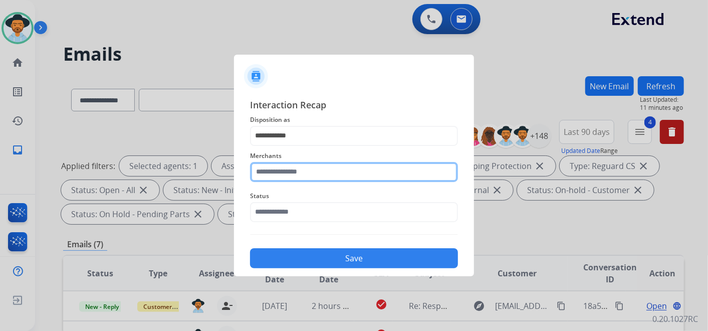
click at [304, 169] on input "text" at bounding box center [354, 172] width 208 height 20
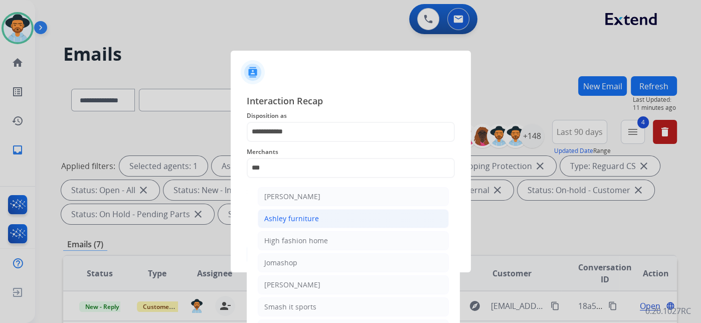
click at [332, 222] on li "Ashley furniture" at bounding box center [353, 218] width 191 height 19
type input "**********"
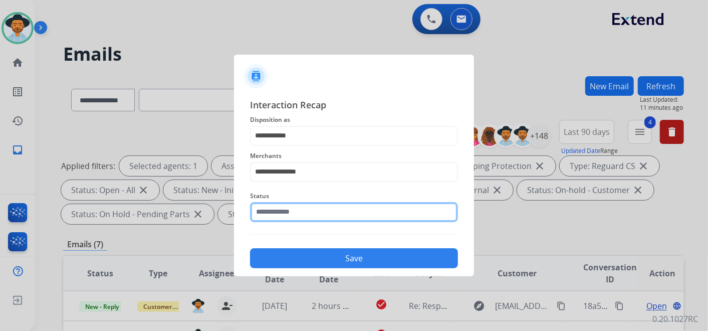
click at [323, 215] on input "text" at bounding box center [354, 212] width 208 height 20
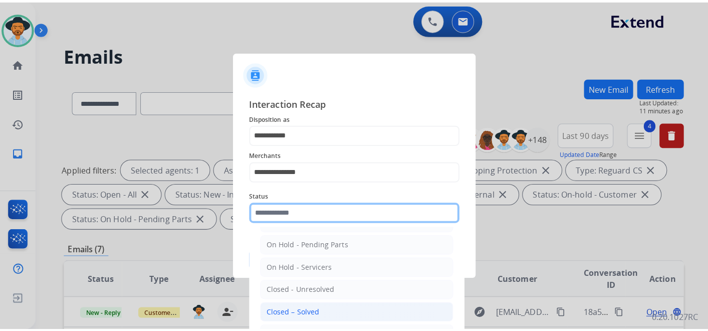
scroll to position [57, 0]
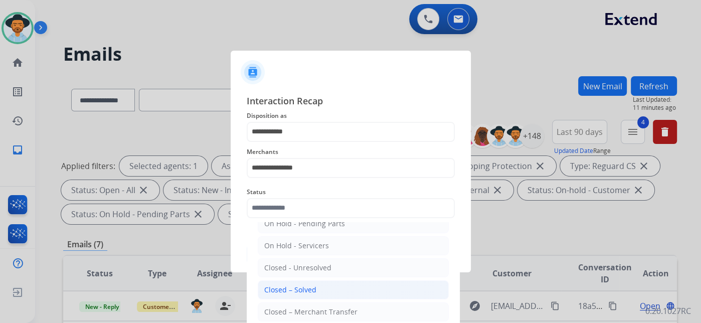
click at [313, 285] on div "Closed – Solved" at bounding box center [290, 290] width 52 height 10
type input "**********"
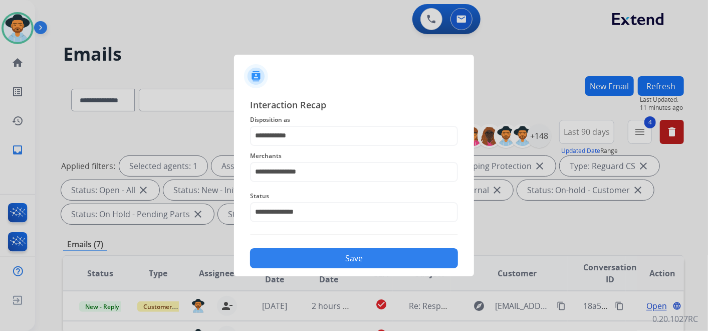
click at [359, 255] on button "Save" at bounding box center [354, 258] width 208 height 20
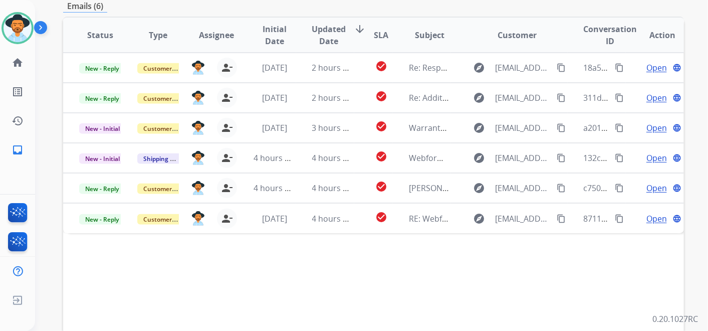
scroll to position [278, 0]
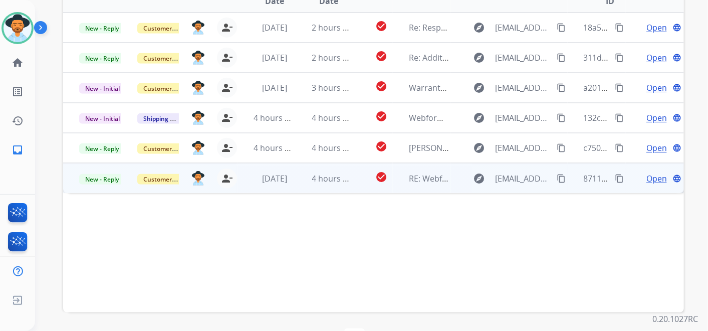
click at [647, 176] on span "Open" at bounding box center [657, 178] width 21 height 12
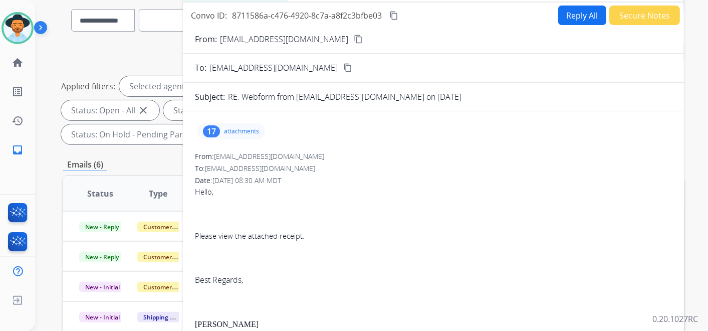
scroll to position [56, 0]
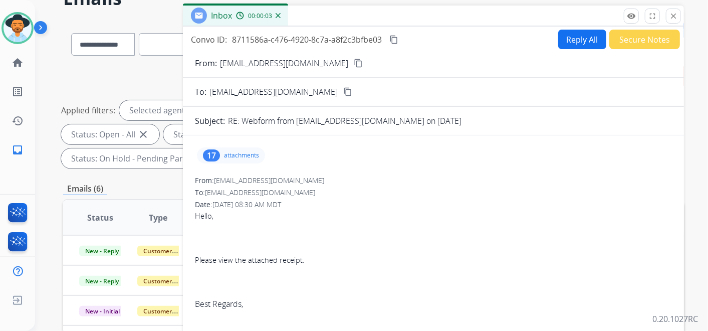
click at [251, 151] on p "attachments" at bounding box center [241, 155] width 35 height 8
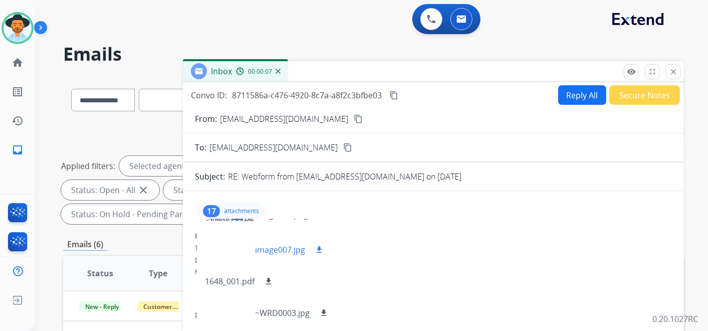
scroll to position [278, 0]
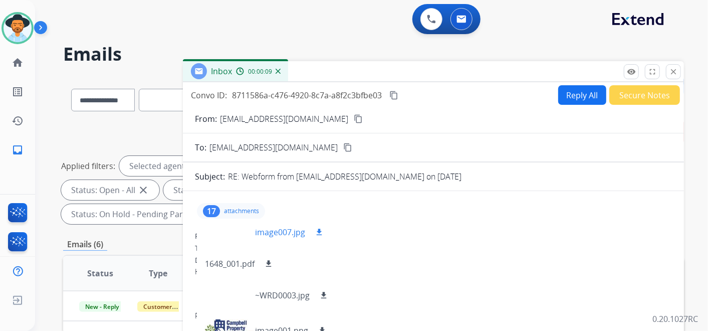
click at [225, 229] on div at bounding box center [230, 232] width 50 height 35
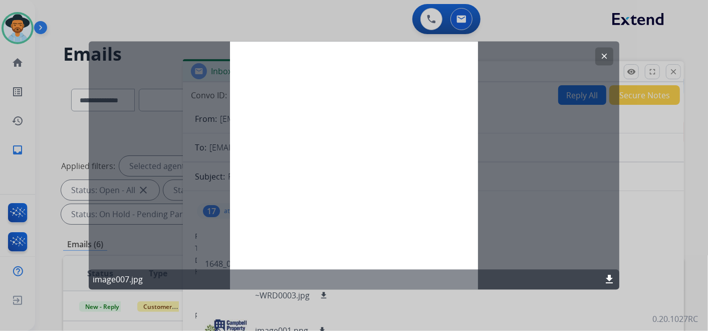
click at [604, 57] on mat-icon "clear" at bounding box center [604, 56] width 9 height 9
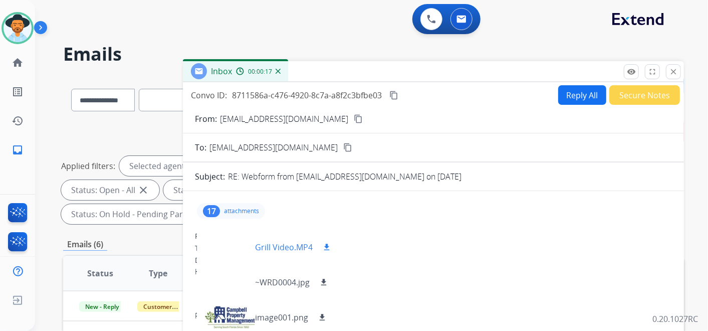
scroll to position [457, 0]
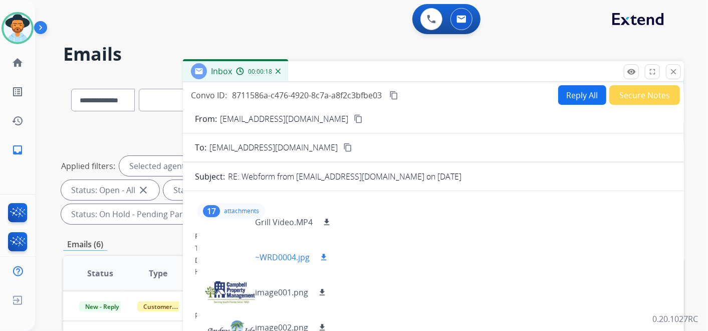
click at [232, 252] on div at bounding box center [230, 257] width 50 height 35
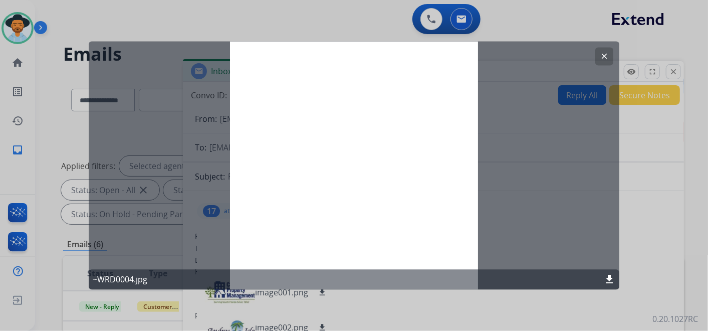
click at [602, 55] on mat-icon "clear" at bounding box center [604, 56] width 9 height 9
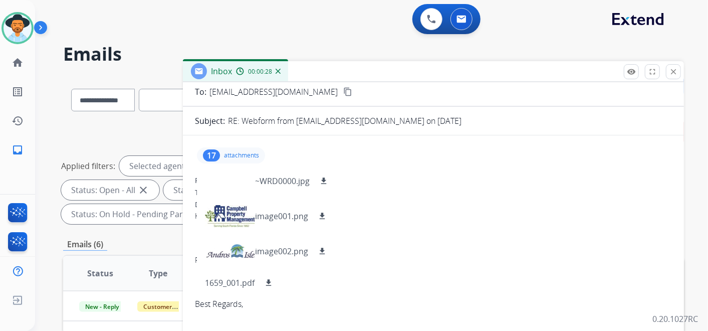
scroll to position [0, 0]
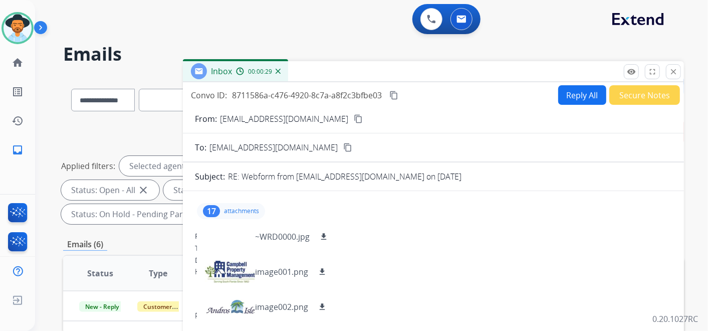
click at [646, 91] on button "Secure Notes" at bounding box center [644, 95] width 71 height 20
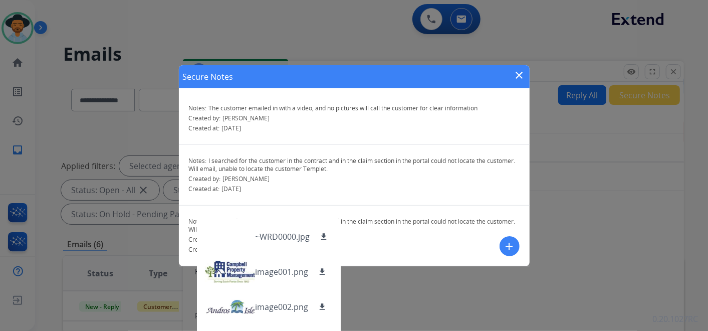
click at [518, 72] on mat-icon "close" at bounding box center [520, 75] width 12 height 12
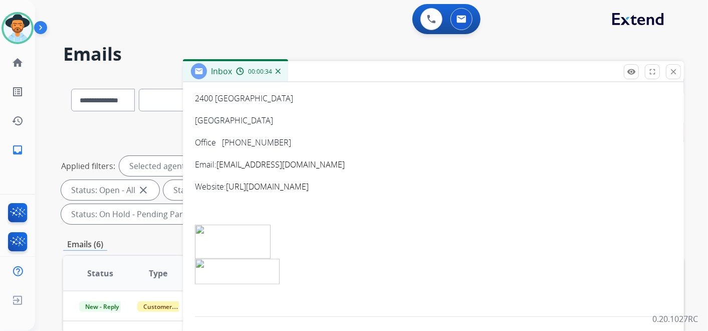
scroll to position [389, 0]
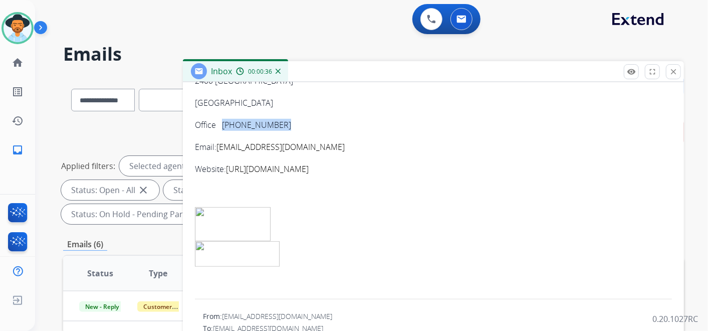
drag, startPoint x: 222, startPoint y: 121, endPoint x: 293, endPoint y: 127, distance: 71.5
click at [293, 127] on p "Office [PHONE_NUMBER]" at bounding box center [433, 125] width 477 height 12
copy p "[PHONE_NUMBER]"
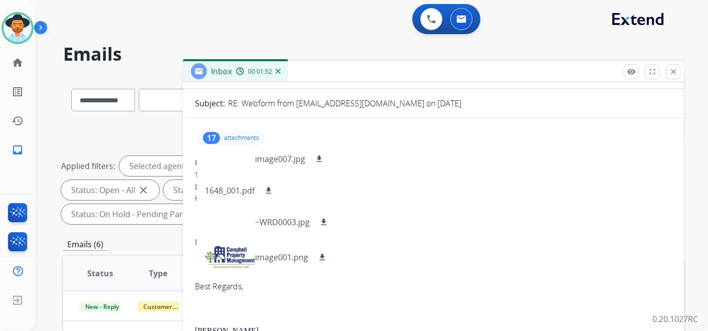
scroll to position [0, 0]
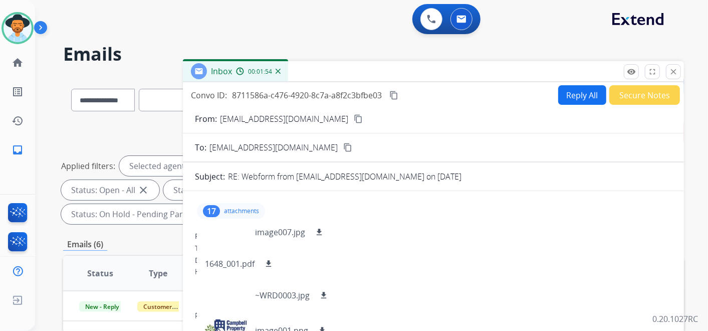
click at [397, 93] on mat-icon "content_copy" at bounding box center [393, 95] width 9 height 9
drag, startPoint x: 673, startPoint y: 71, endPoint x: 665, endPoint y: 71, distance: 8.0
click at [673, 71] on mat-icon "close" at bounding box center [673, 71] width 9 height 9
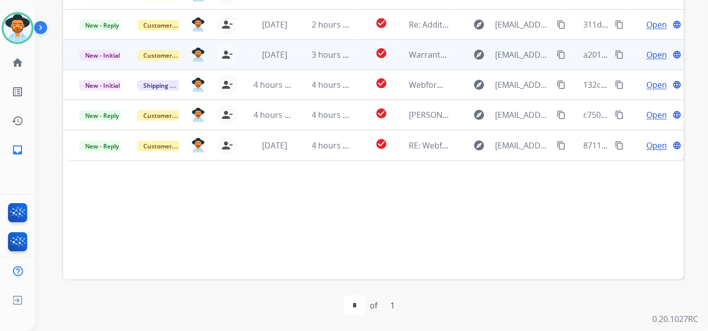
scroll to position [256, 0]
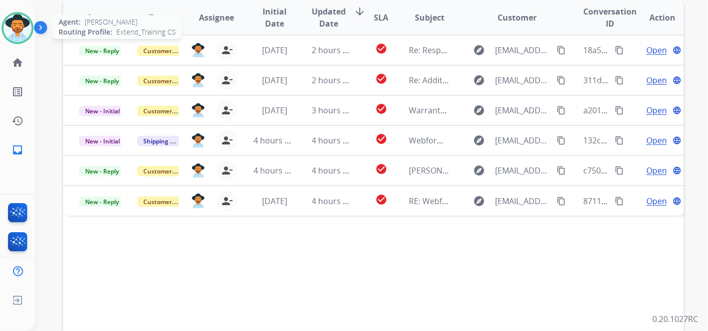
click at [23, 27] on img at bounding box center [18, 28] width 28 height 28
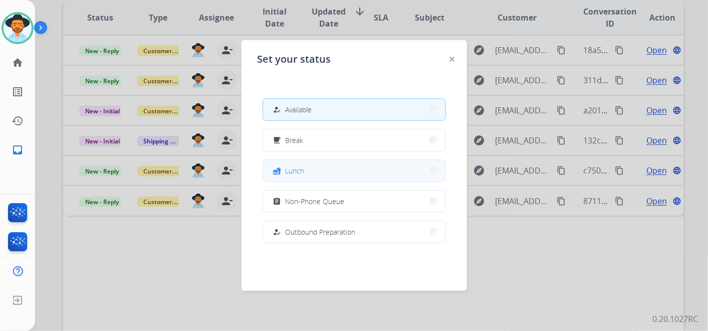
click at [319, 168] on button "fastfood Lunch" at bounding box center [354, 171] width 182 height 22
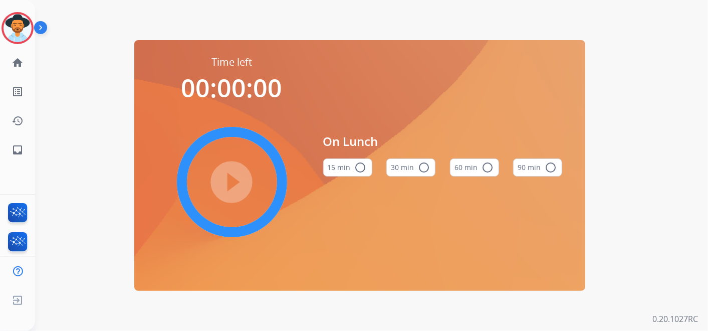
click at [480, 166] on button "60 min radio_button_unchecked" at bounding box center [474, 167] width 49 height 18
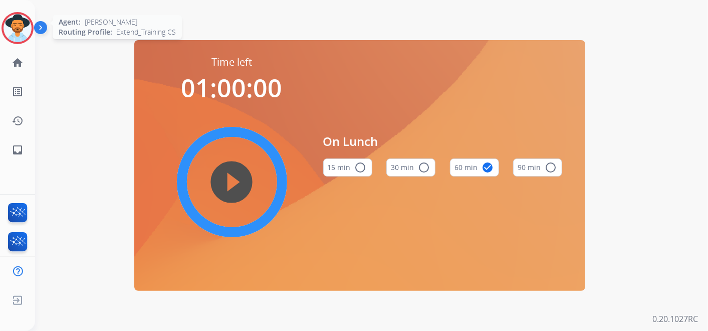
click at [17, 27] on img at bounding box center [18, 28] width 28 height 28
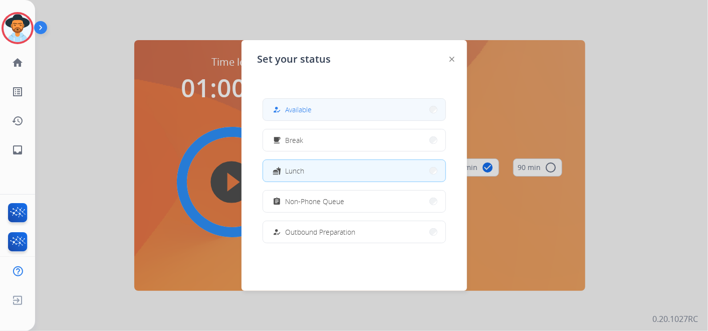
click at [352, 116] on button "how_to_reg Available" at bounding box center [354, 110] width 182 height 22
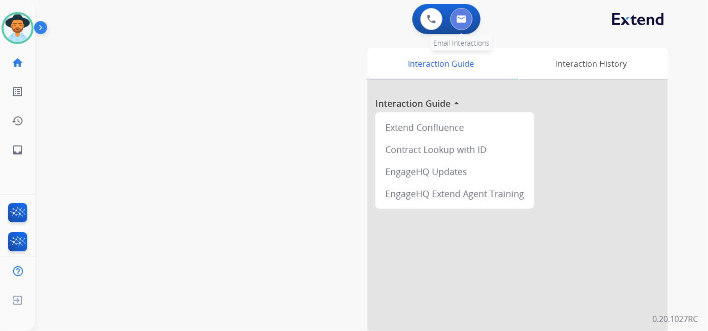
click at [469, 19] on button at bounding box center [462, 19] width 22 height 22
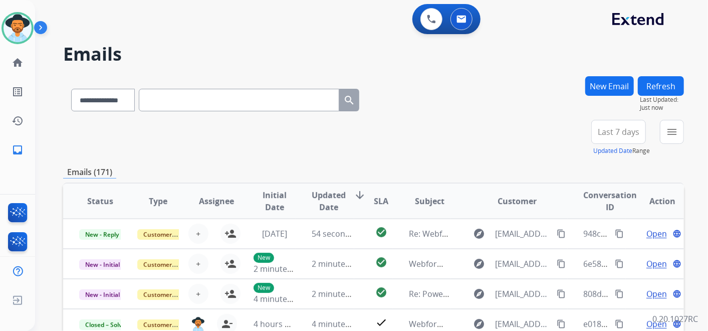
click at [616, 130] on span "Last 7 days" at bounding box center [619, 132] width 42 height 4
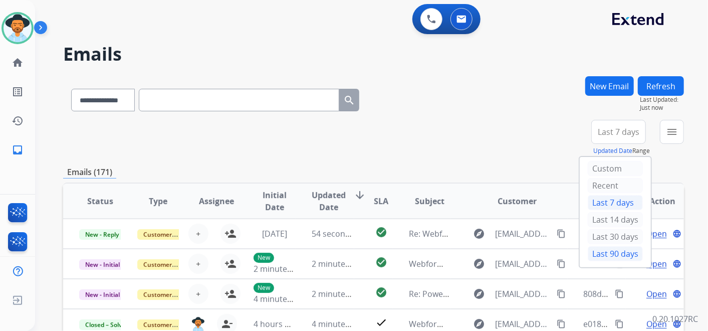
click at [614, 248] on div "Last 90 days" at bounding box center [615, 253] width 55 height 15
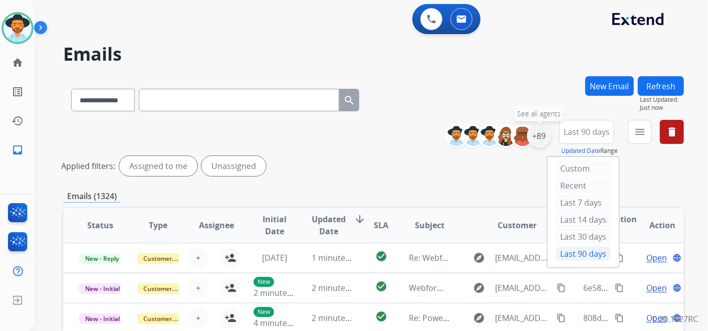
click at [540, 136] on div "+89" at bounding box center [539, 136] width 24 height 24
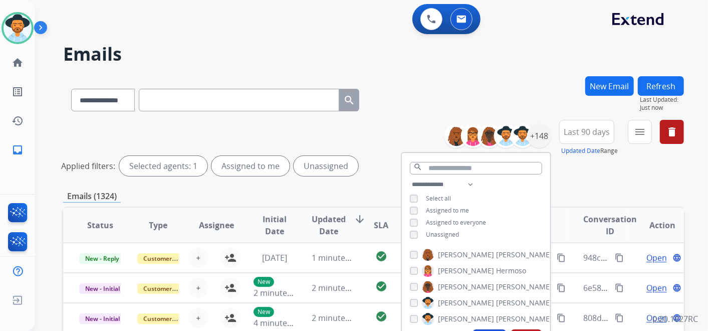
click at [406, 229] on div "**********" at bounding box center [476, 210] width 148 height 64
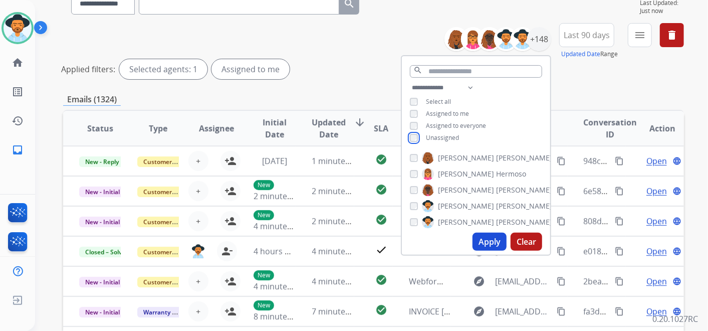
scroll to position [111, 0]
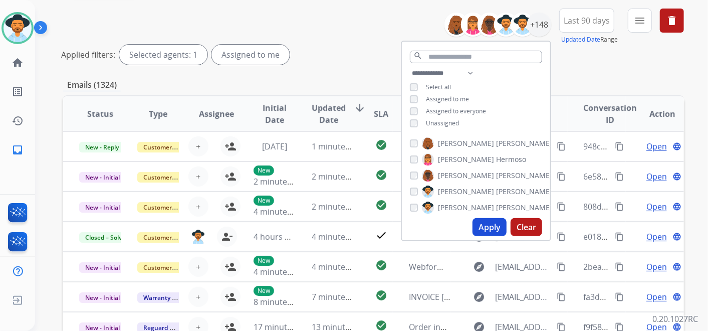
click at [487, 225] on button "Apply" at bounding box center [490, 227] width 34 height 18
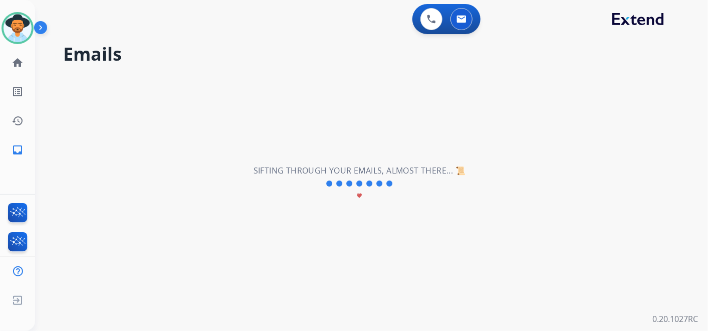
scroll to position [0, 0]
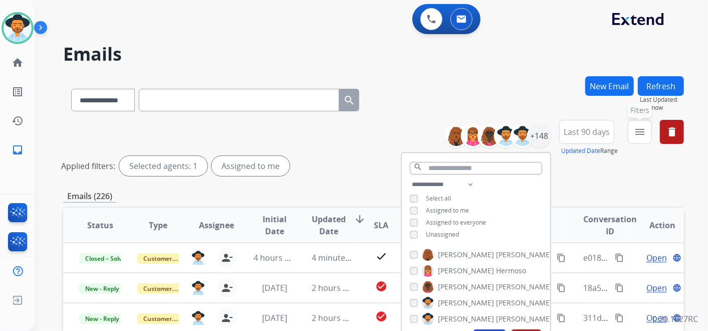
click at [635, 133] on mat-icon "menu" at bounding box center [640, 132] width 12 height 12
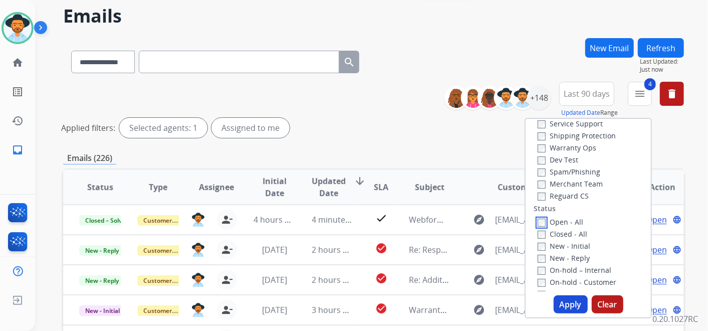
scroll to position [56, 0]
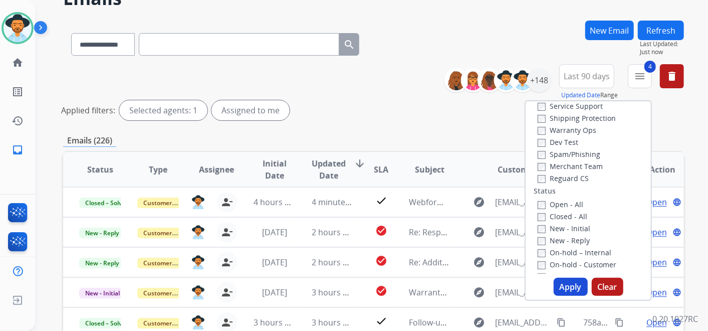
click at [571, 284] on button "Apply" at bounding box center [571, 287] width 34 height 18
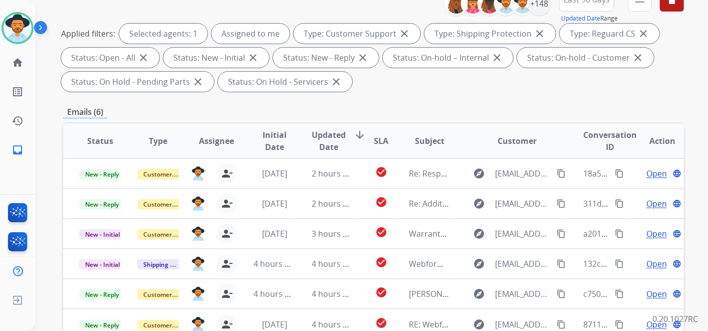
scroll to position [278, 0]
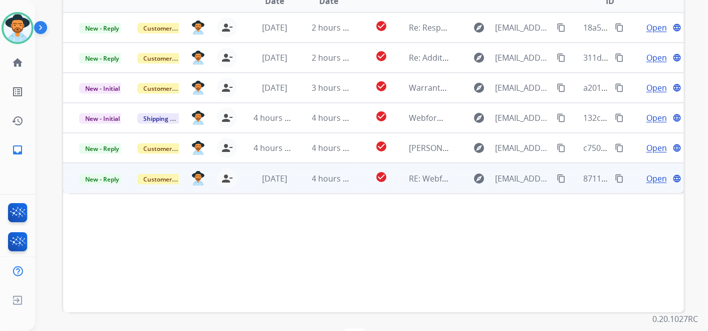
click at [647, 180] on span "Open" at bounding box center [657, 178] width 21 height 12
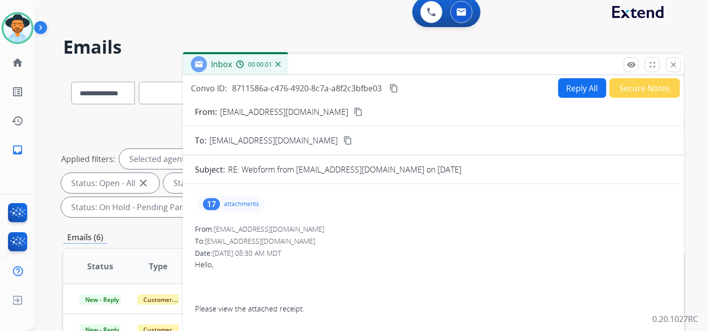
scroll to position [0, 0]
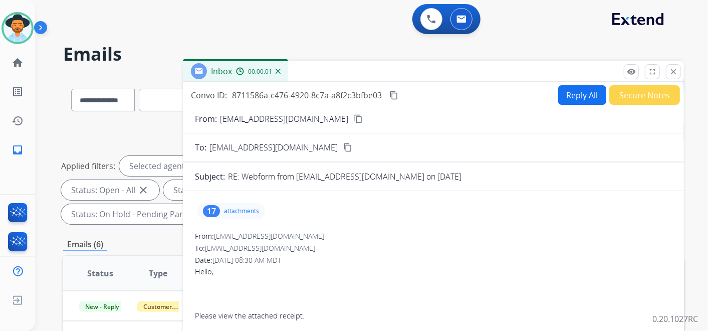
click at [643, 86] on button "Secure Notes" at bounding box center [644, 95] width 71 height 20
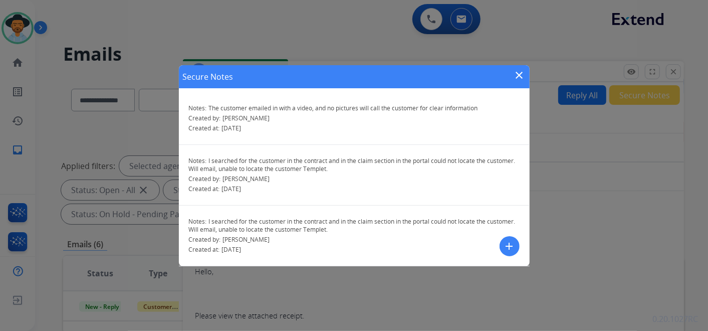
click at [508, 245] on mat-icon "add" at bounding box center [510, 246] width 12 height 12
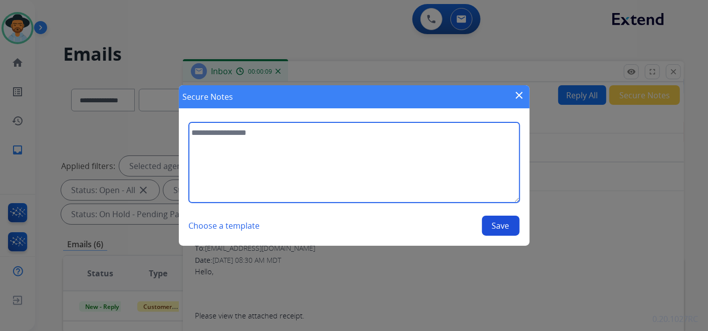
click at [262, 134] on textarea at bounding box center [354, 162] width 331 height 80
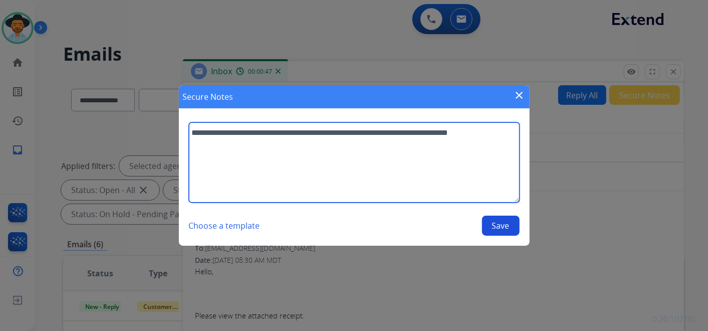
click at [506, 133] on textarea "**********" at bounding box center [354, 162] width 331 height 80
type textarea "**********"
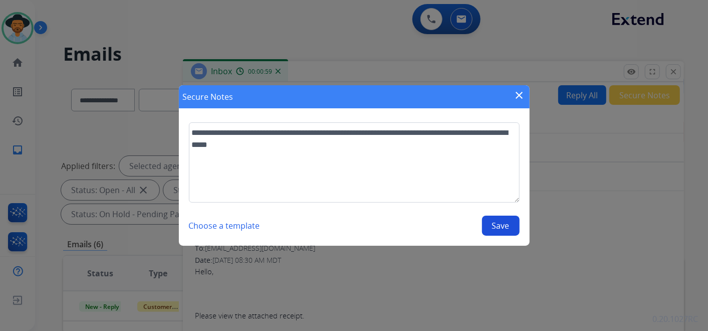
click at [500, 228] on button "Save" at bounding box center [501, 226] width 38 height 20
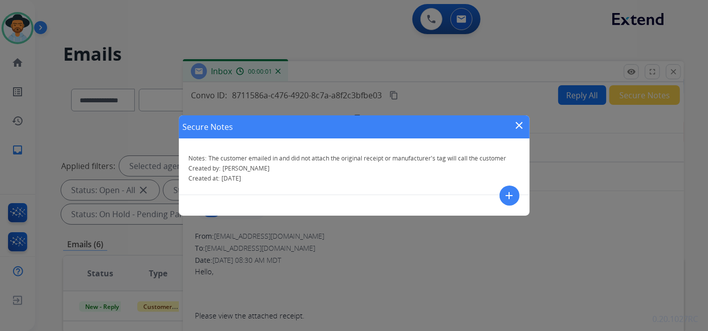
click at [521, 122] on mat-icon "close" at bounding box center [520, 125] width 12 height 12
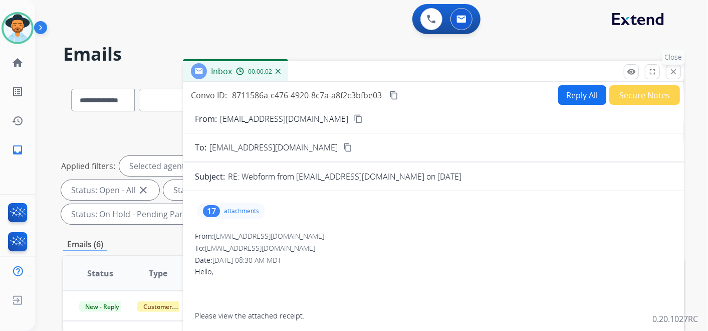
click at [672, 70] on mat-icon "close" at bounding box center [673, 71] width 9 height 9
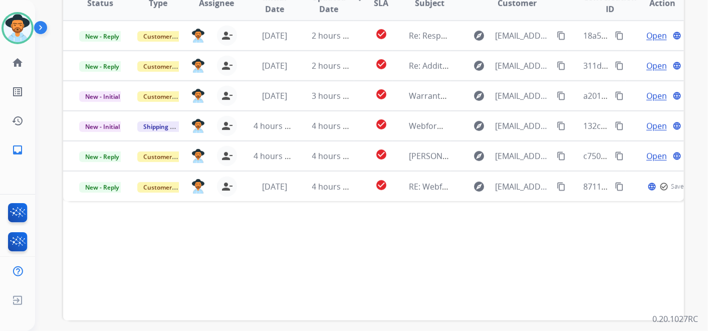
scroll to position [278, 0]
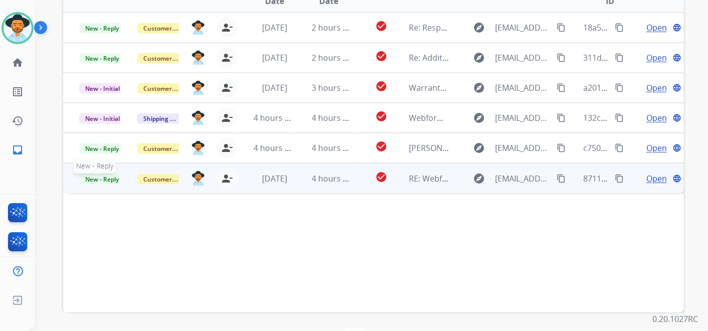
click at [106, 178] on span "New - Reply" at bounding box center [102, 179] width 46 height 11
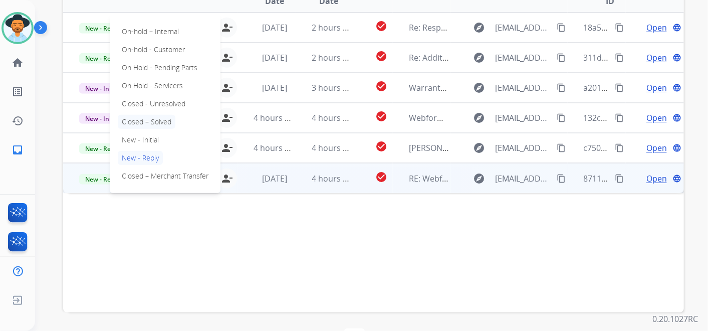
click at [159, 118] on p "Closed – Solved" at bounding box center [147, 122] width 58 height 14
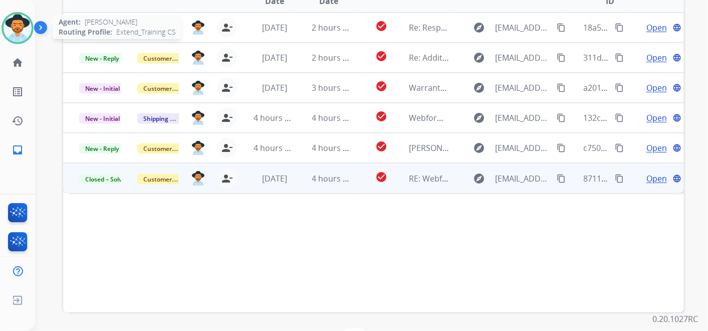
click at [20, 27] on img at bounding box center [18, 28] width 28 height 28
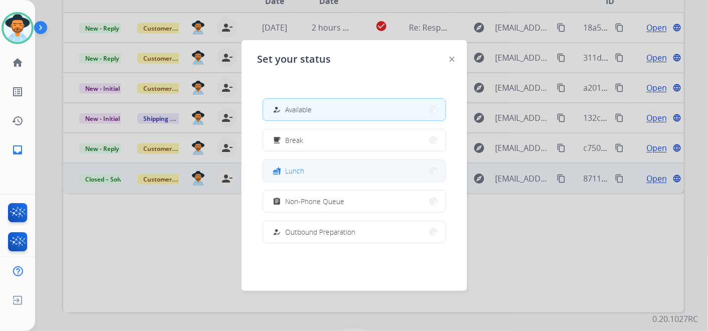
click at [350, 173] on button "fastfood Lunch" at bounding box center [354, 171] width 182 height 22
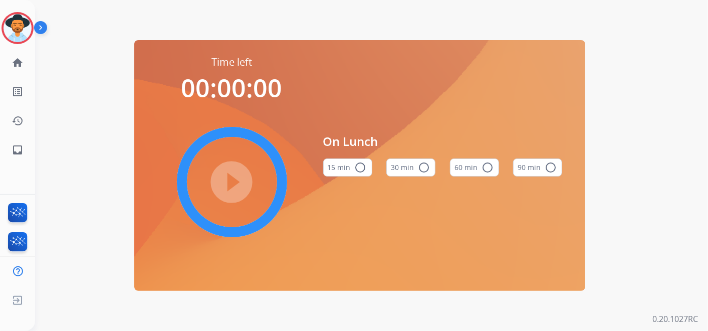
click at [471, 169] on button "60 min radio_button_unchecked" at bounding box center [474, 167] width 49 height 18
